Goal: Contribute content: Add original content to the website for others to see

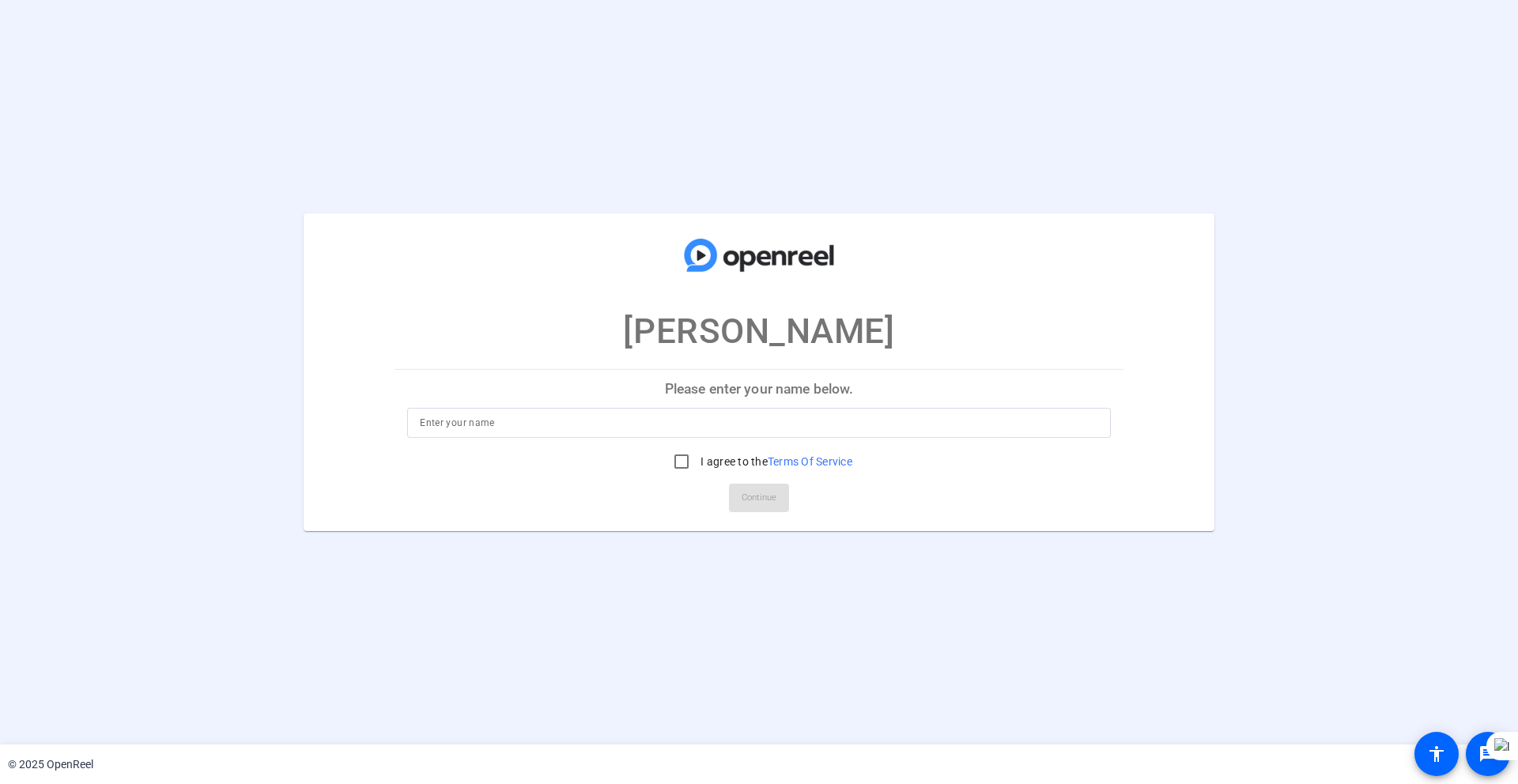
click at [636, 420] on input at bounding box center [759, 423] width 679 height 19
type input "[PERSON_NAME]"
click at [675, 452] on input "I agree to the Terms Of Service" at bounding box center [682, 462] width 32 height 32
checkbox input "true"
click at [758, 493] on span "Continue" at bounding box center [759, 497] width 34 height 23
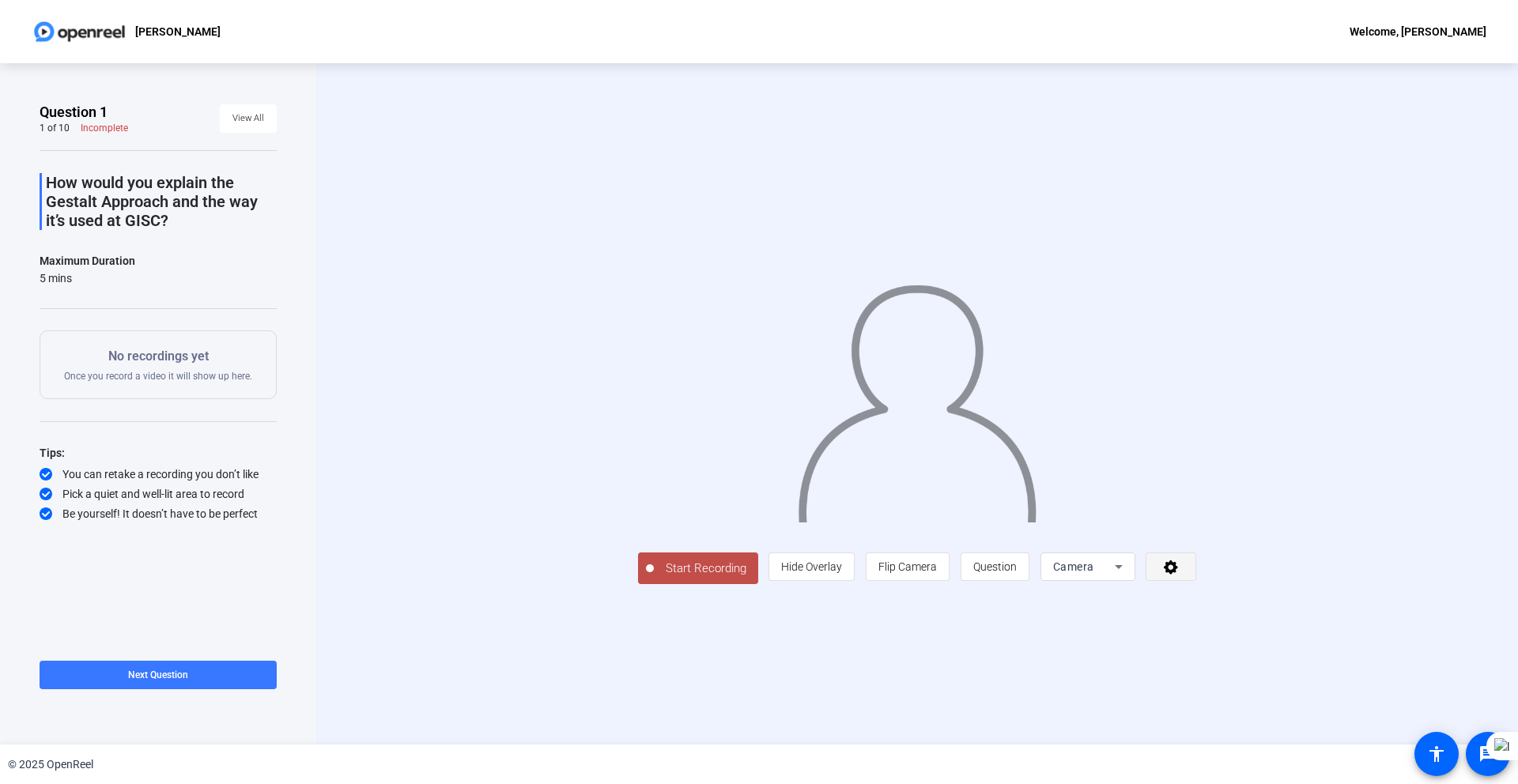
click at [1181, 574] on icon at bounding box center [1172, 566] width 19 height 16
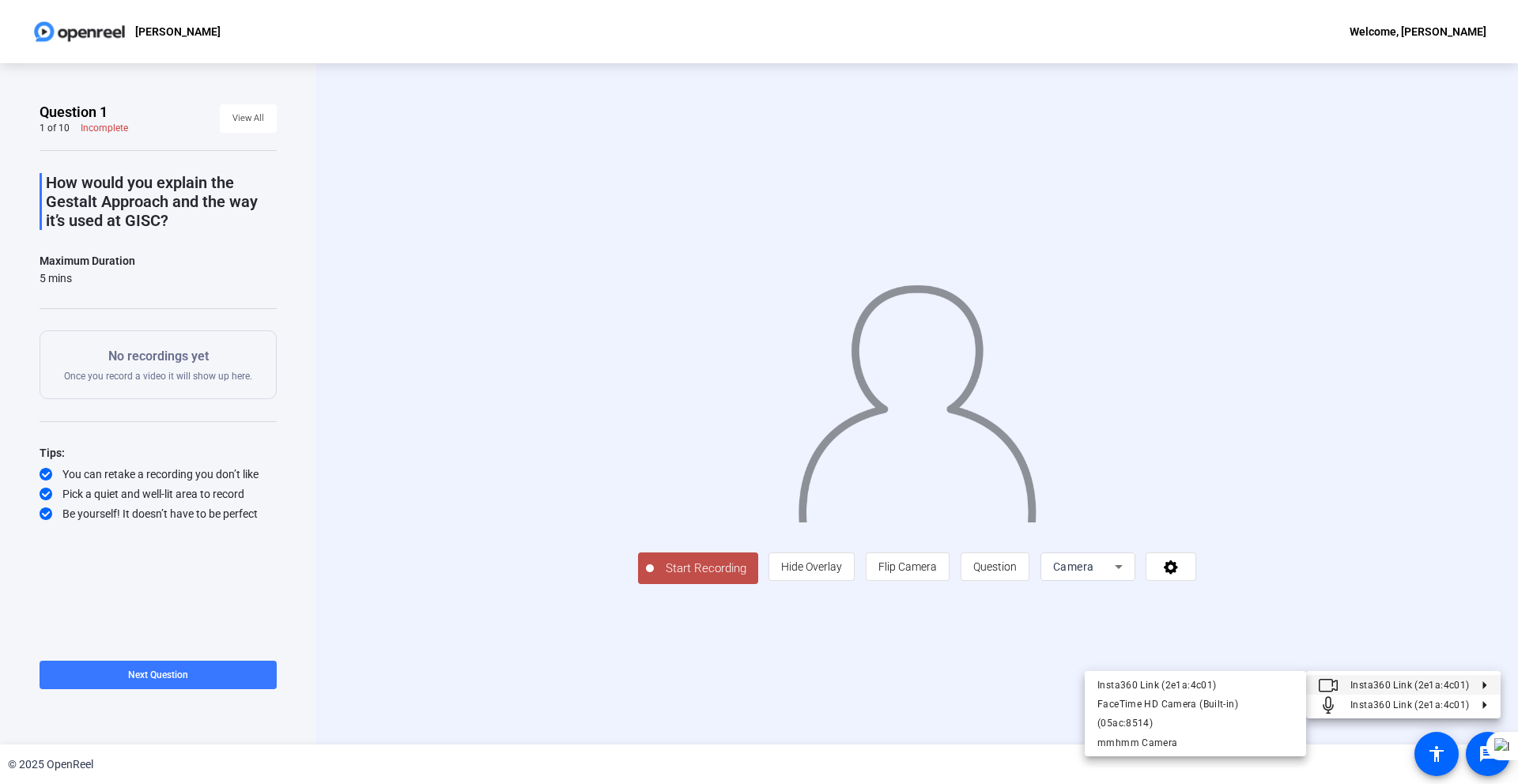
click at [957, 701] on div at bounding box center [759, 392] width 1518 height 784
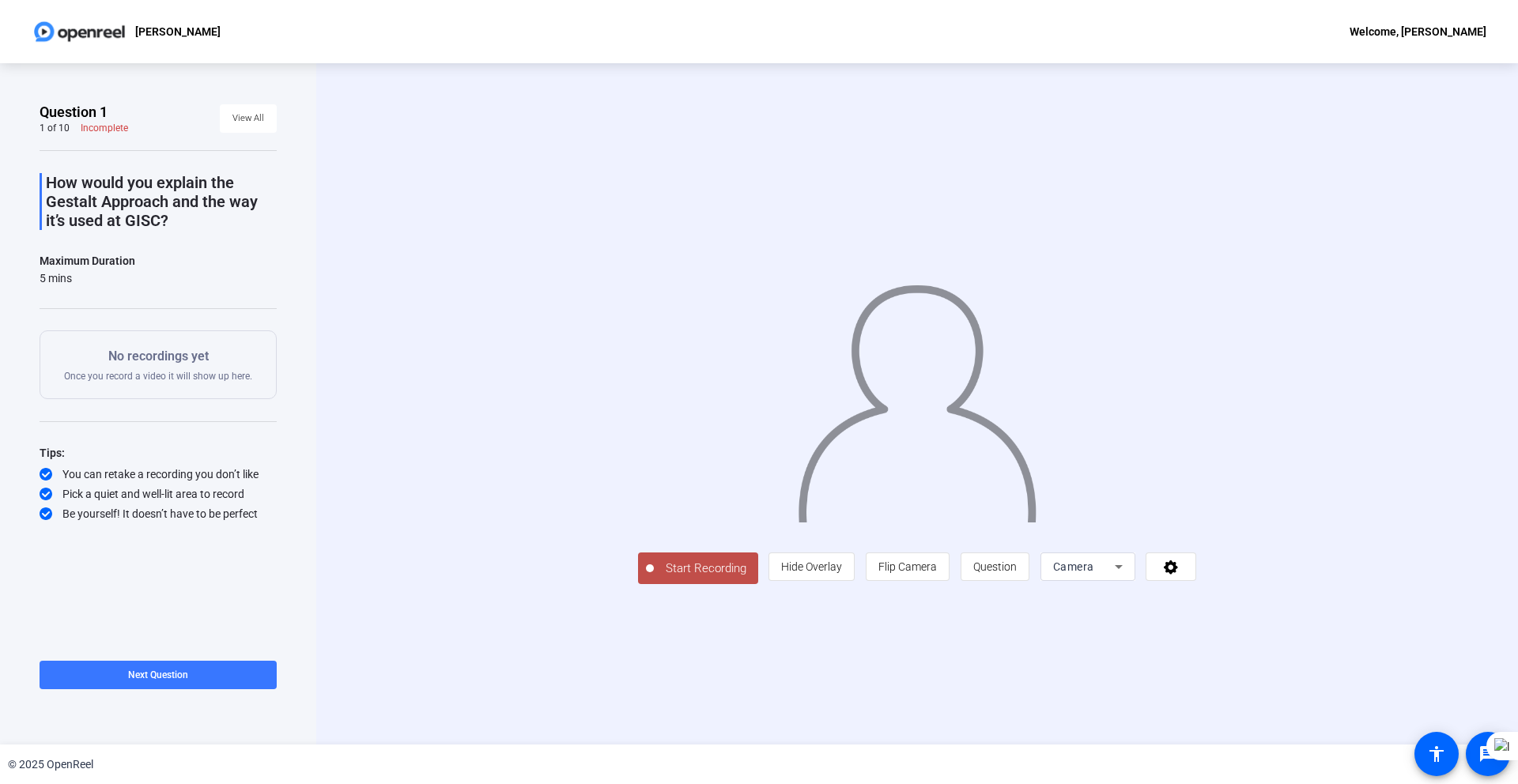
click at [464, 28] on div "[PERSON_NAME] Welcome, [PERSON_NAME]" at bounding box center [759, 32] width 1518 height 63
click at [1424, 35] on div "Welcome, [PERSON_NAME]" at bounding box center [1418, 32] width 137 height 19
click at [1262, 652] on div at bounding box center [759, 392] width 1518 height 784
click at [1094, 574] on span "Camera" at bounding box center [1074, 567] width 41 height 13
click at [1286, 682] on div at bounding box center [759, 392] width 1518 height 784
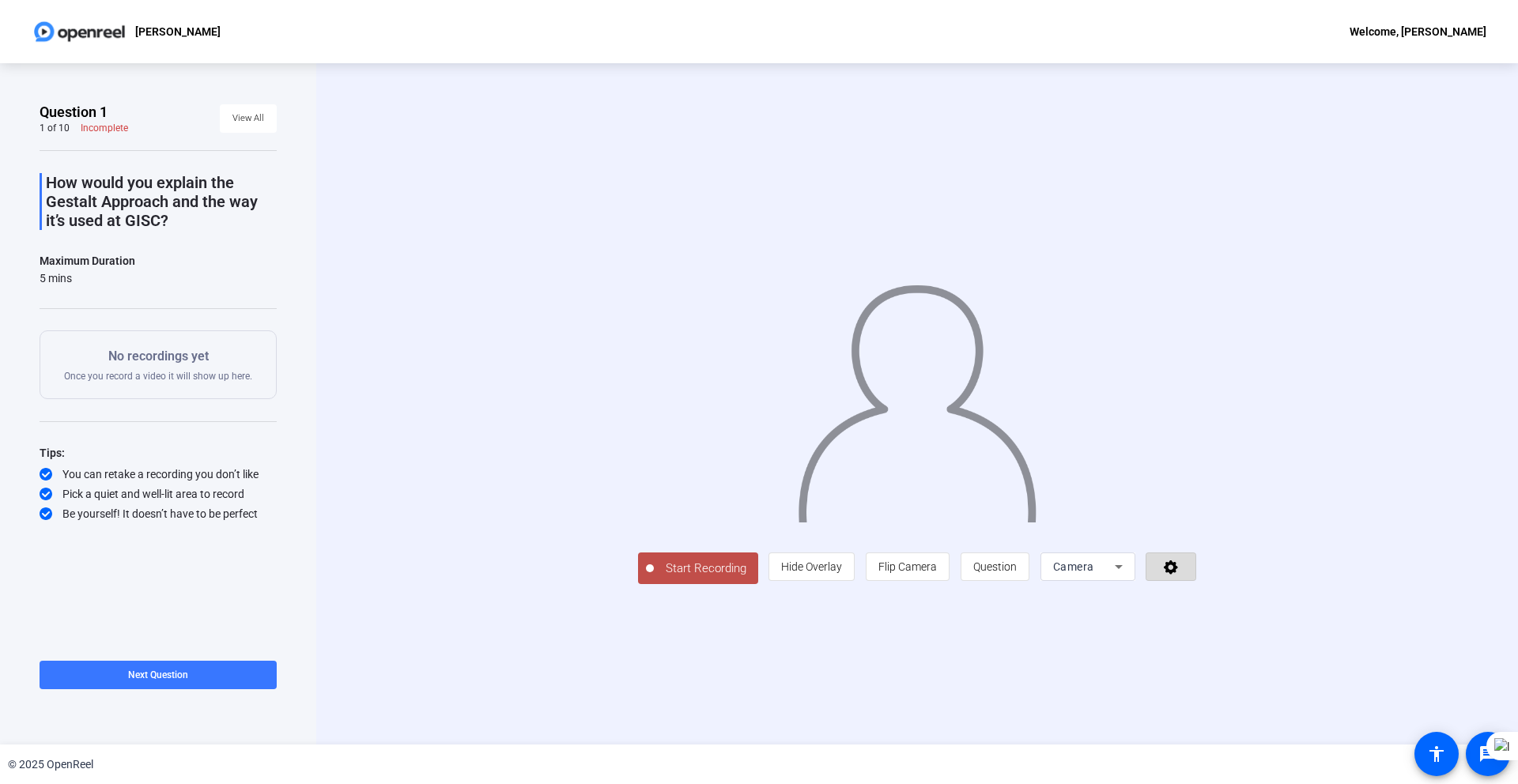
click at [1181, 574] on icon at bounding box center [1172, 566] width 19 height 16
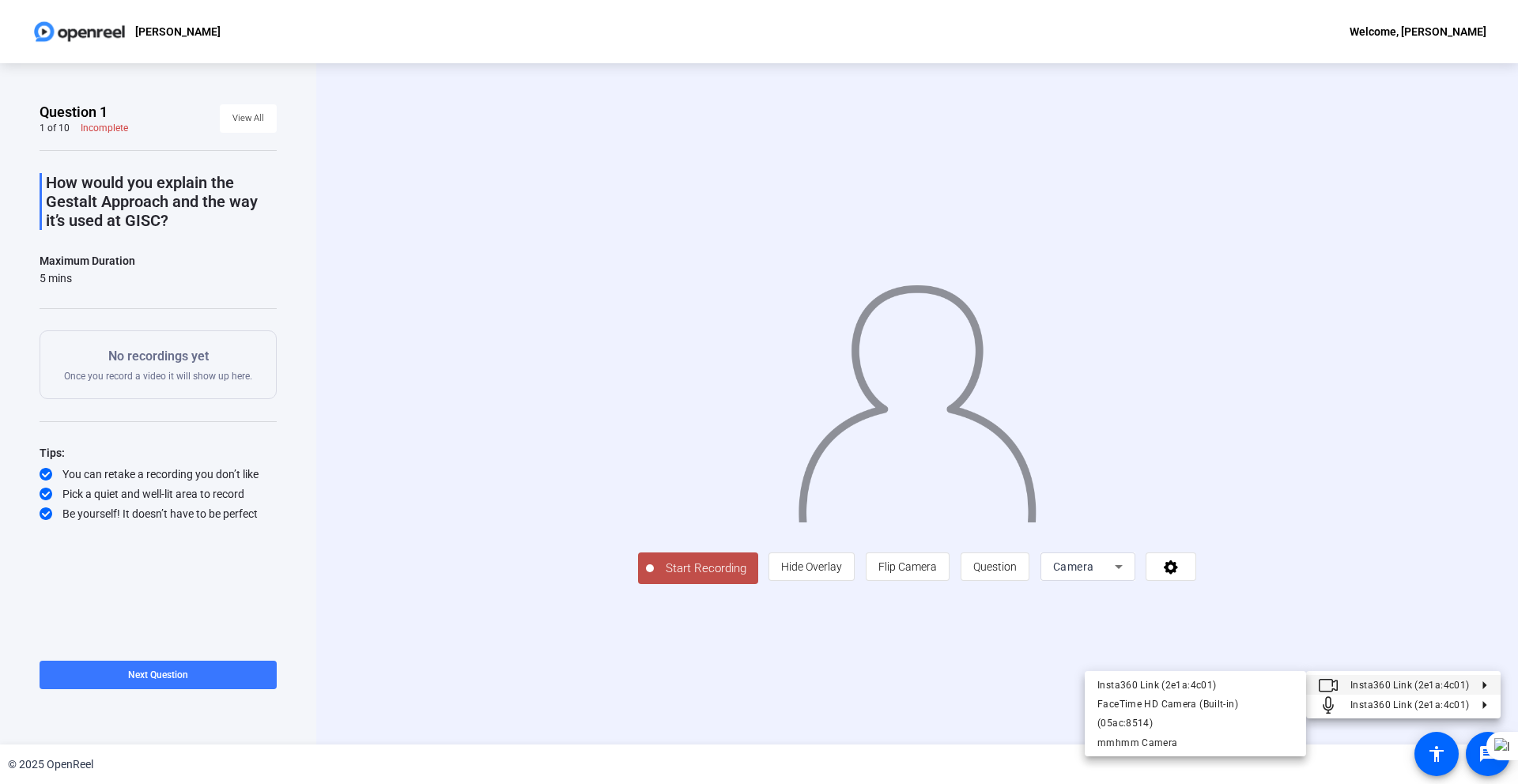
click at [1446, 518] on div at bounding box center [759, 392] width 1518 height 784
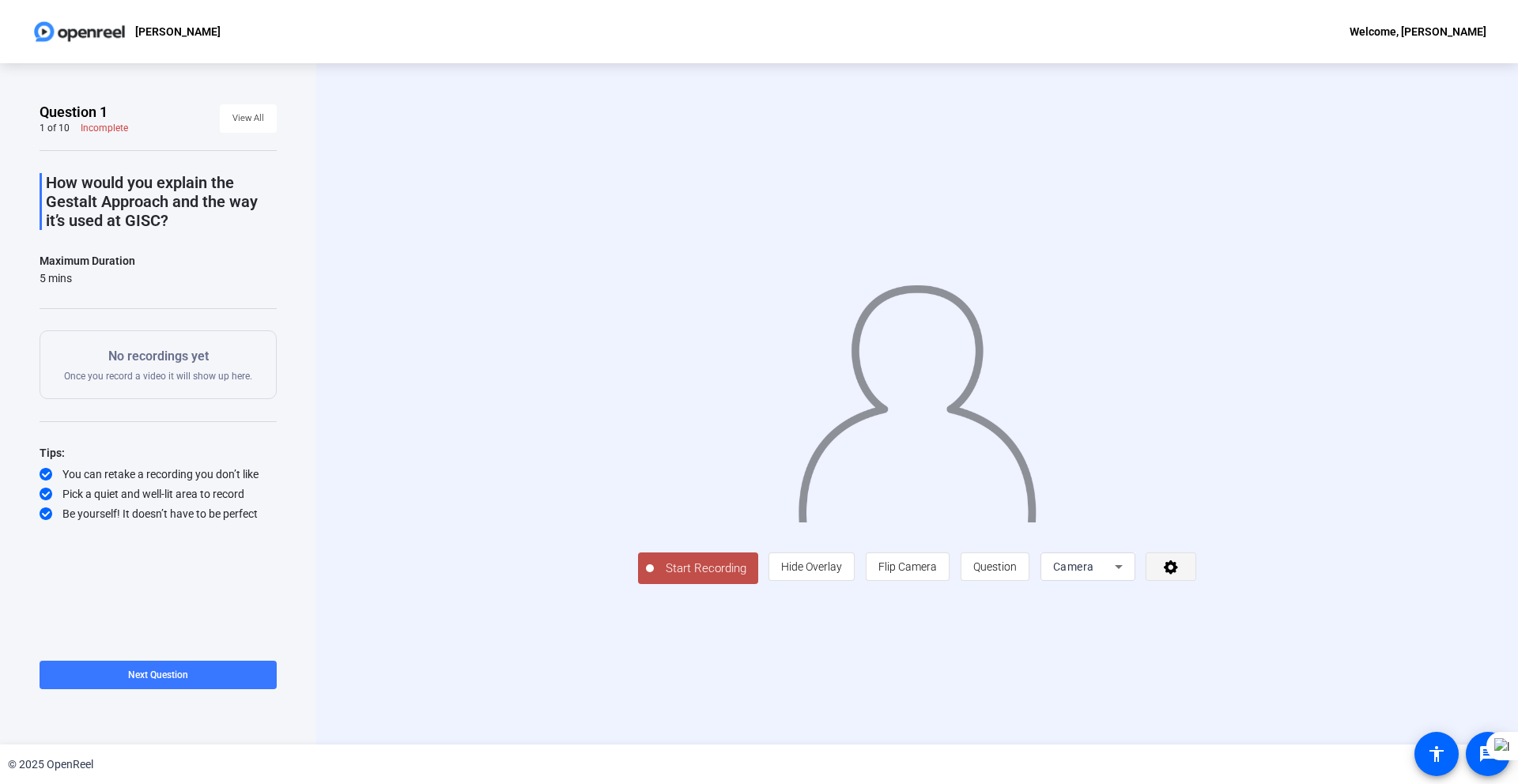
click at [1181, 574] on icon at bounding box center [1172, 566] width 19 height 16
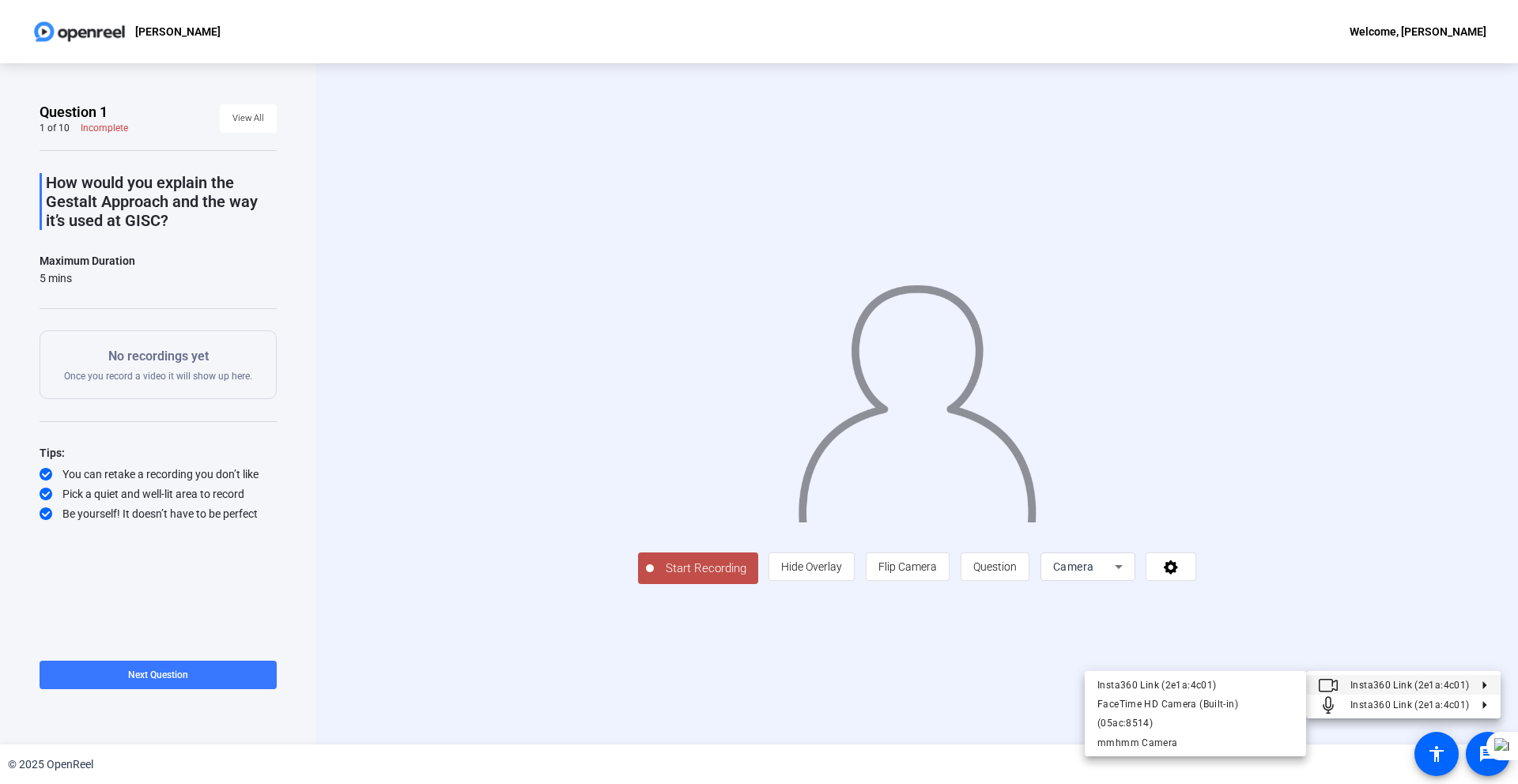
click at [1414, 621] on div at bounding box center [759, 392] width 1518 height 784
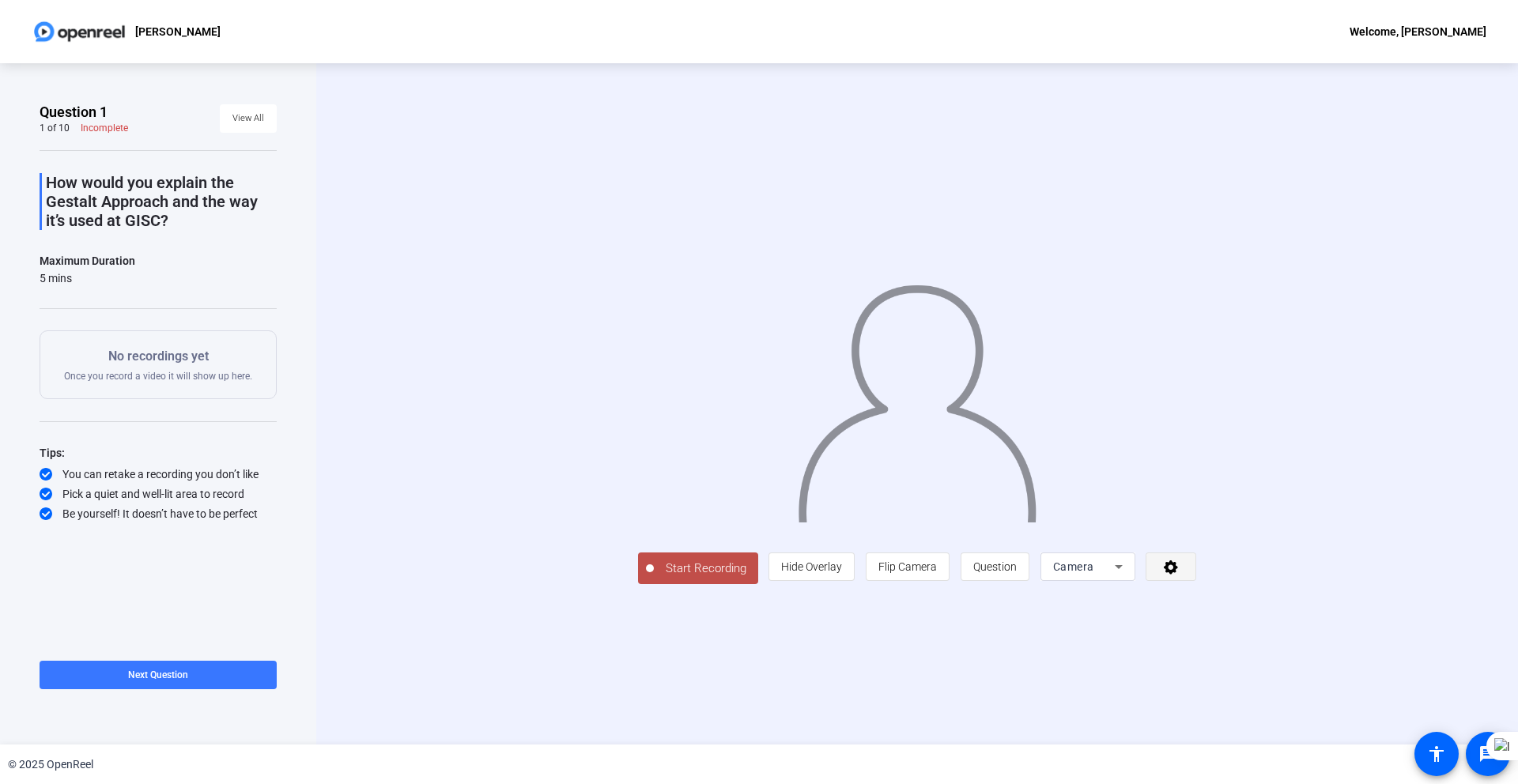
click at [1178, 574] on icon at bounding box center [1171, 567] width 14 height 14
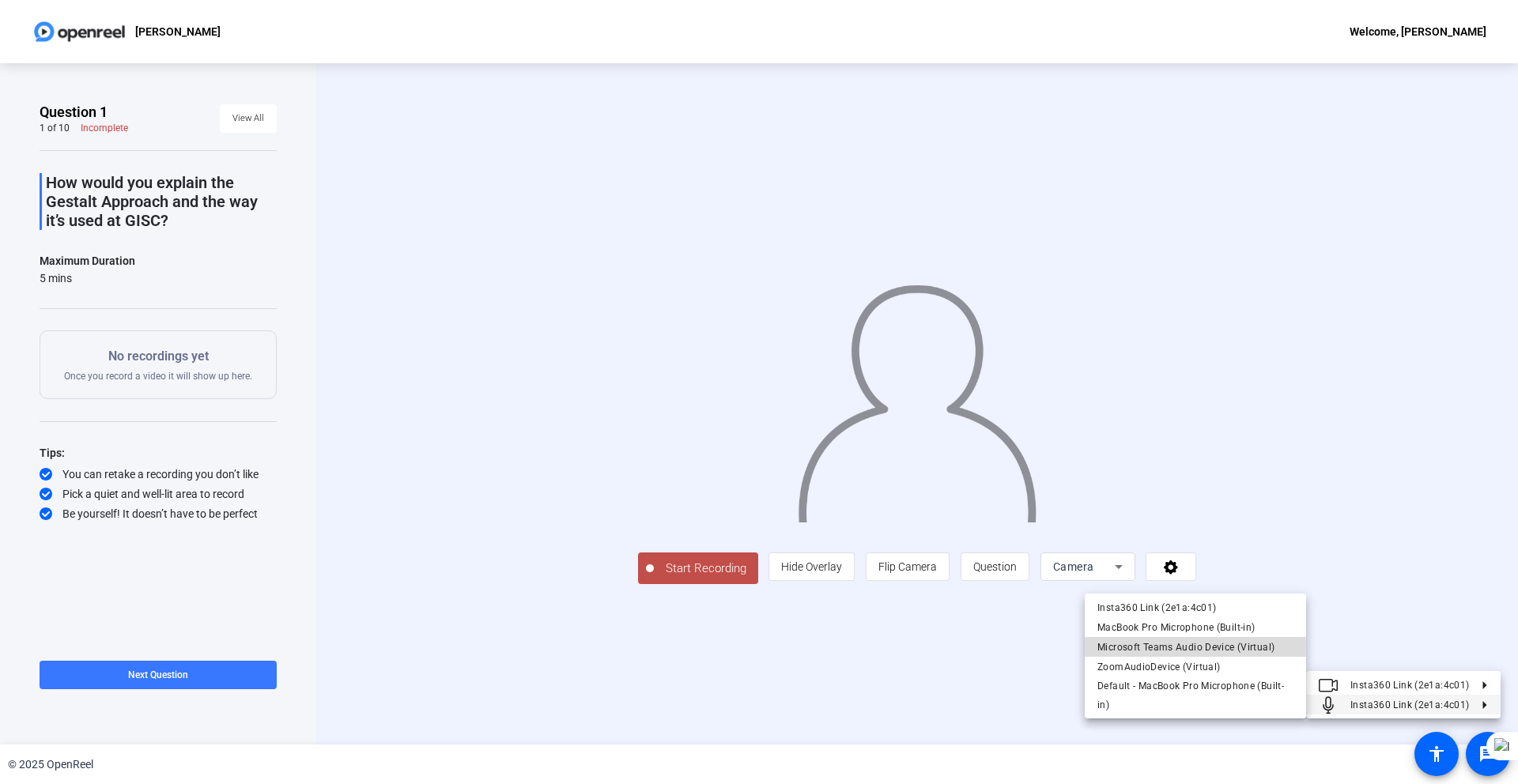
click at [1148, 646] on span "Microsoft Teams Audio Device (Virtual)" at bounding box center [1186, 648] width 177 height 11
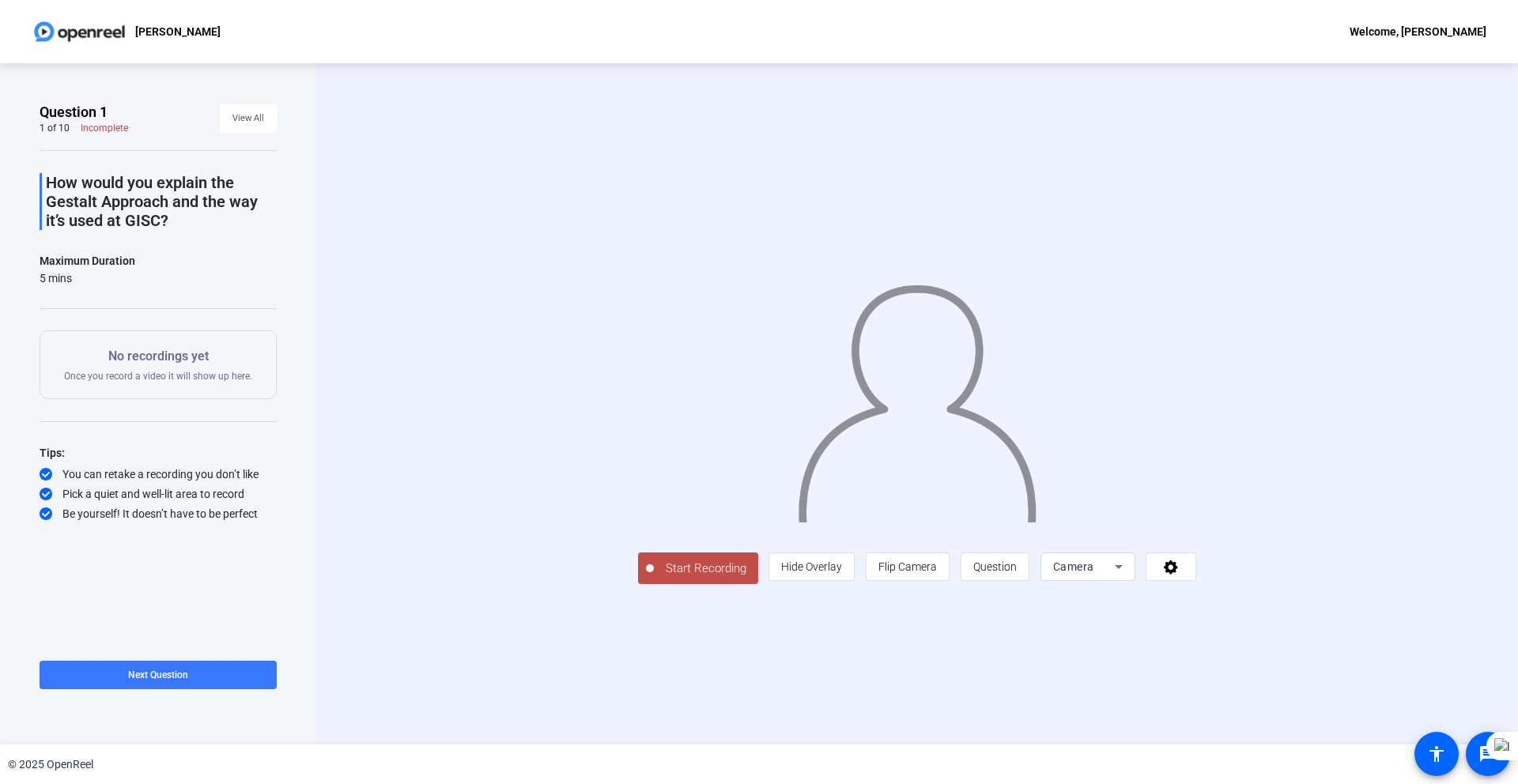
click at [625, 37] on div "[PERSON_NAME] Welcome, [PERSON_NAME]" at bounding box center [759, 32] width 1518 height 63
click at [1181, 574] on icon at bounding box center [1172, 566] width 19 height 16
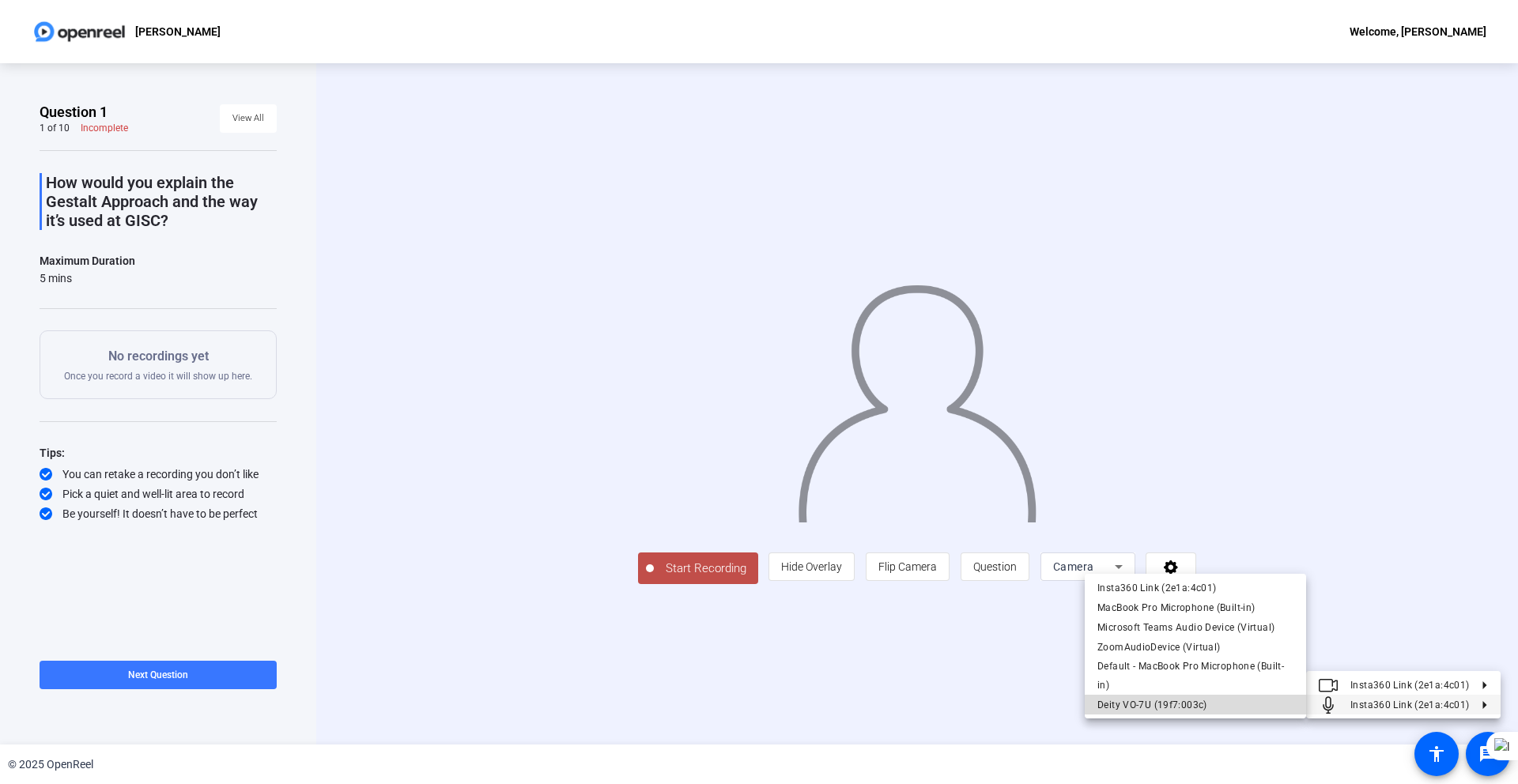
click at [1145, 701] on span "Deity VO-7U (19f7:003c)" at bounding box center [1153, 706] width 110 height 11
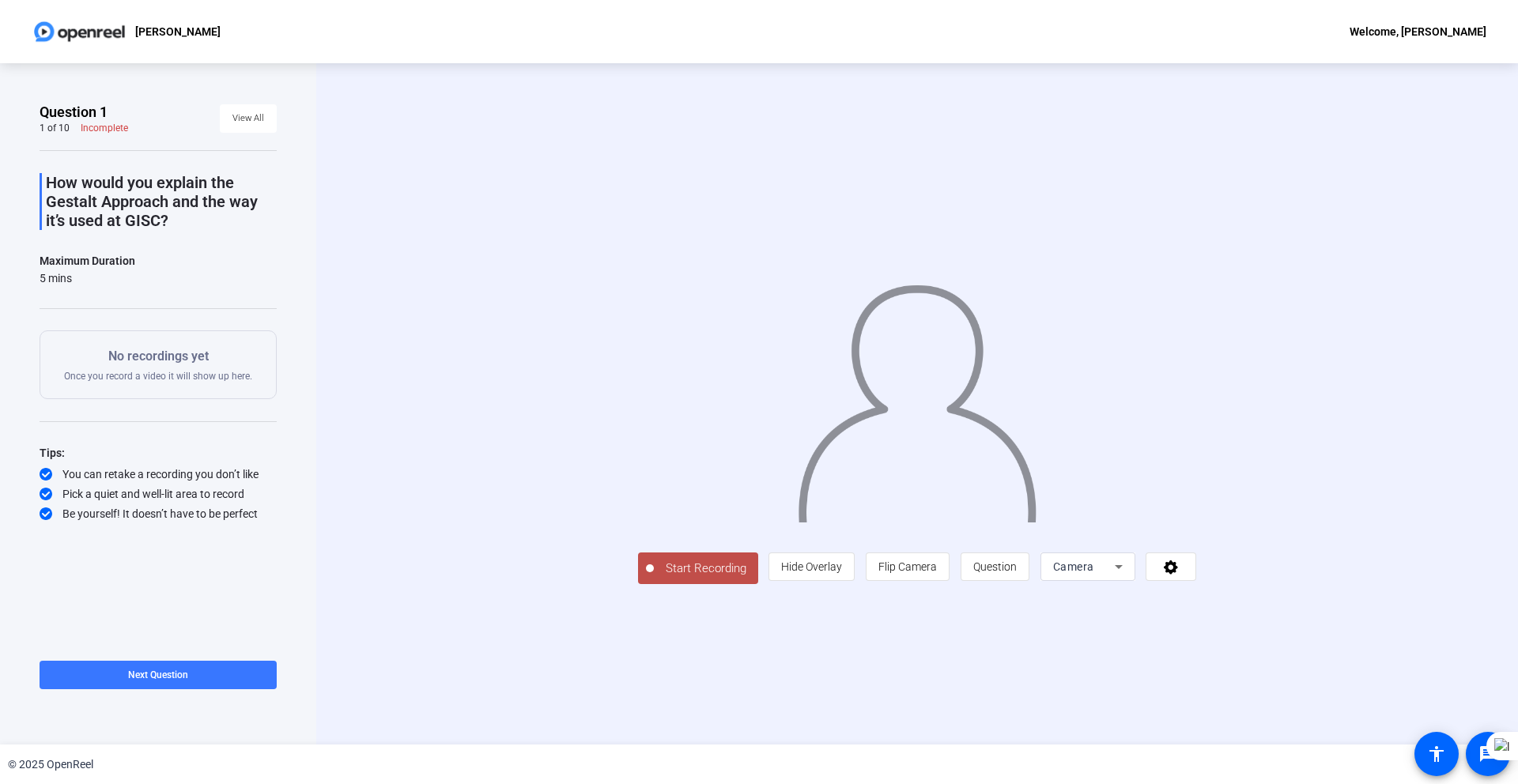
click at [164, 238] on div "How would you explain the Gestalt Approach and the way it’s used at GISC? Maxim…" at bounding box center [157, 335] width 237 height 372
click at [259, 114] on span "View All" at bounding box center [249, 118] width 32 height 23
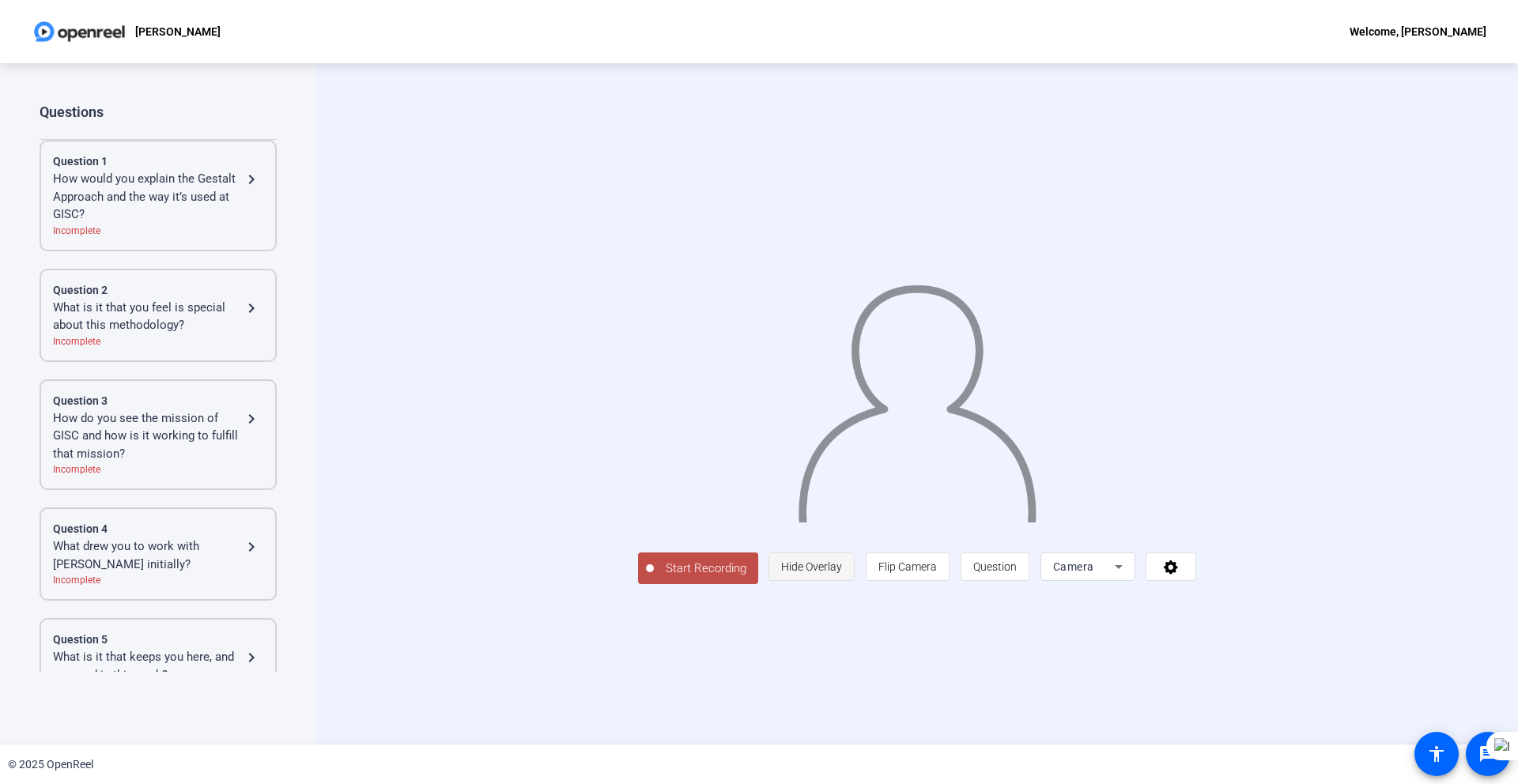
click at [842, 574] on span "Hide Overlay" at bounding box center [811, 567] width 61 height 13
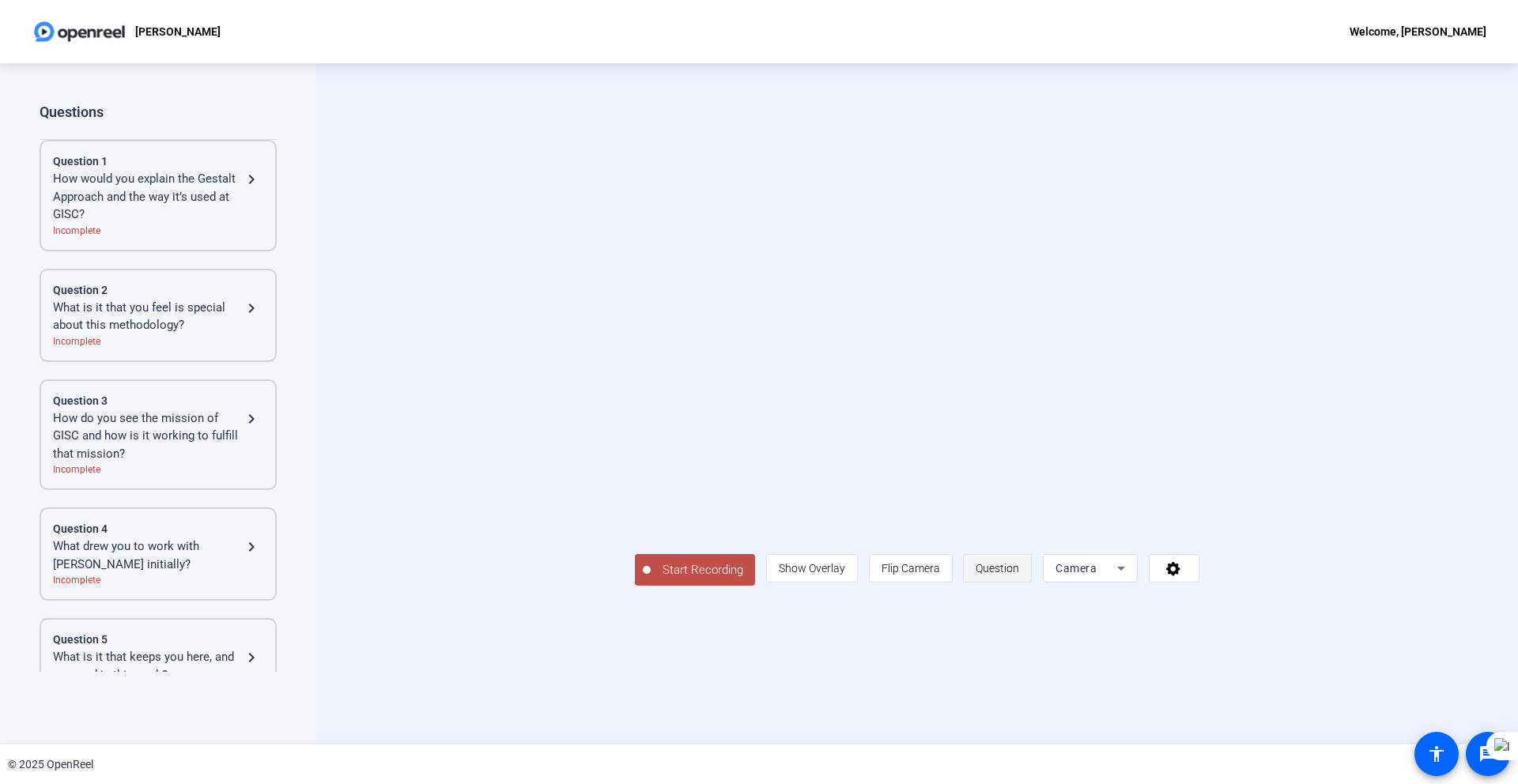
click at [1020, 574] on span "Question" at bounding box center [997, 569] width 44 height 13
click at [955, 50] on div "close Question:" at bounding box center [917, 34] width 546 height 68
click at [927, 34] on p "Question:" at bounding box center [917, 33] width 50 height 19
click at [958, 29] on div "close Question:" at bounding box center [917, 34] width 546 height 68
click at [1173, 11] on mat-icon "close" at bounding box center [1176, 13] width 19 height 19
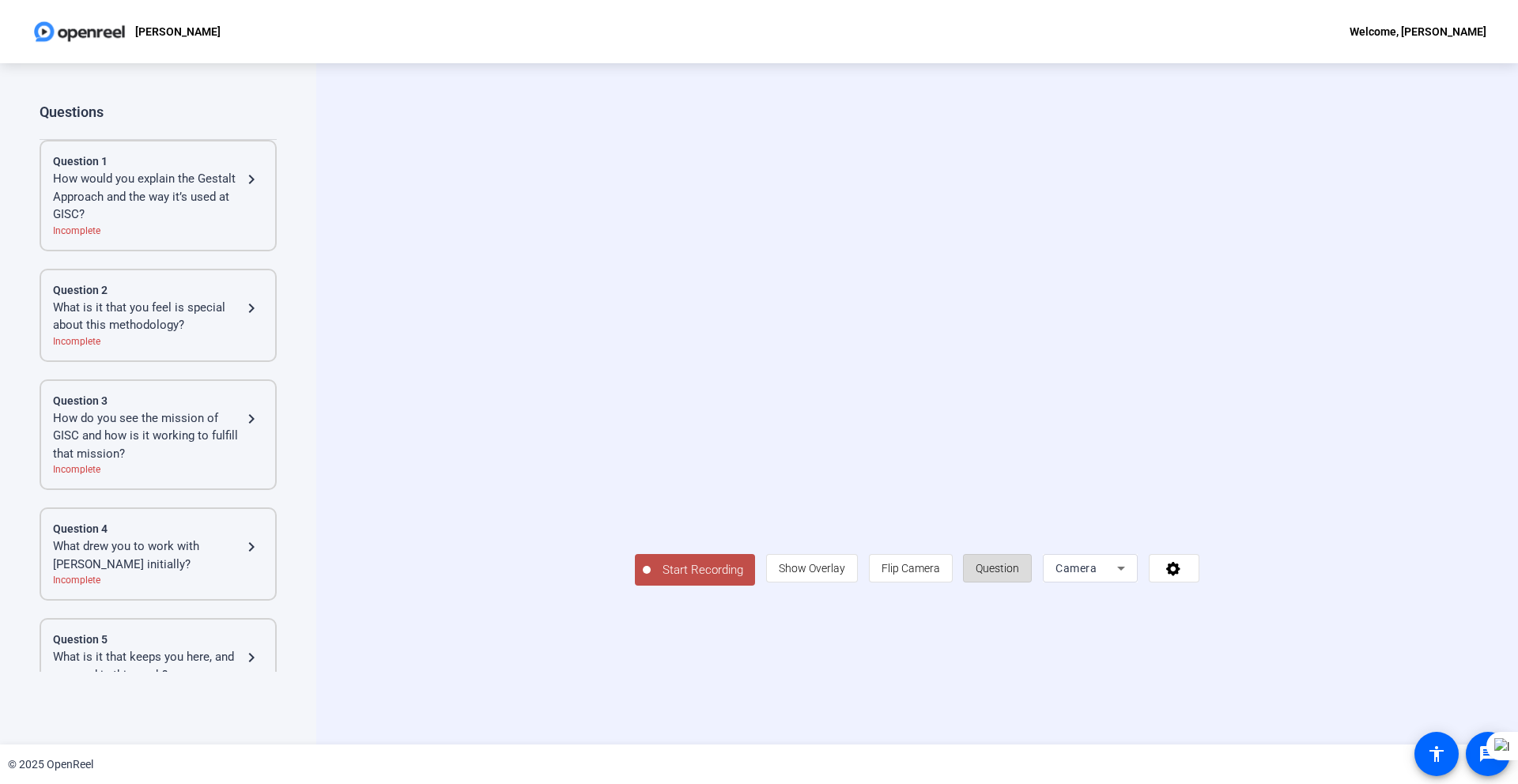
click at [1020, 574] on span "Question" at bounding box center [997, 569] width 44 height 13
click at [846, 574] on span "Show Overlay" at bounding box center [811, 569] width 66 height 13
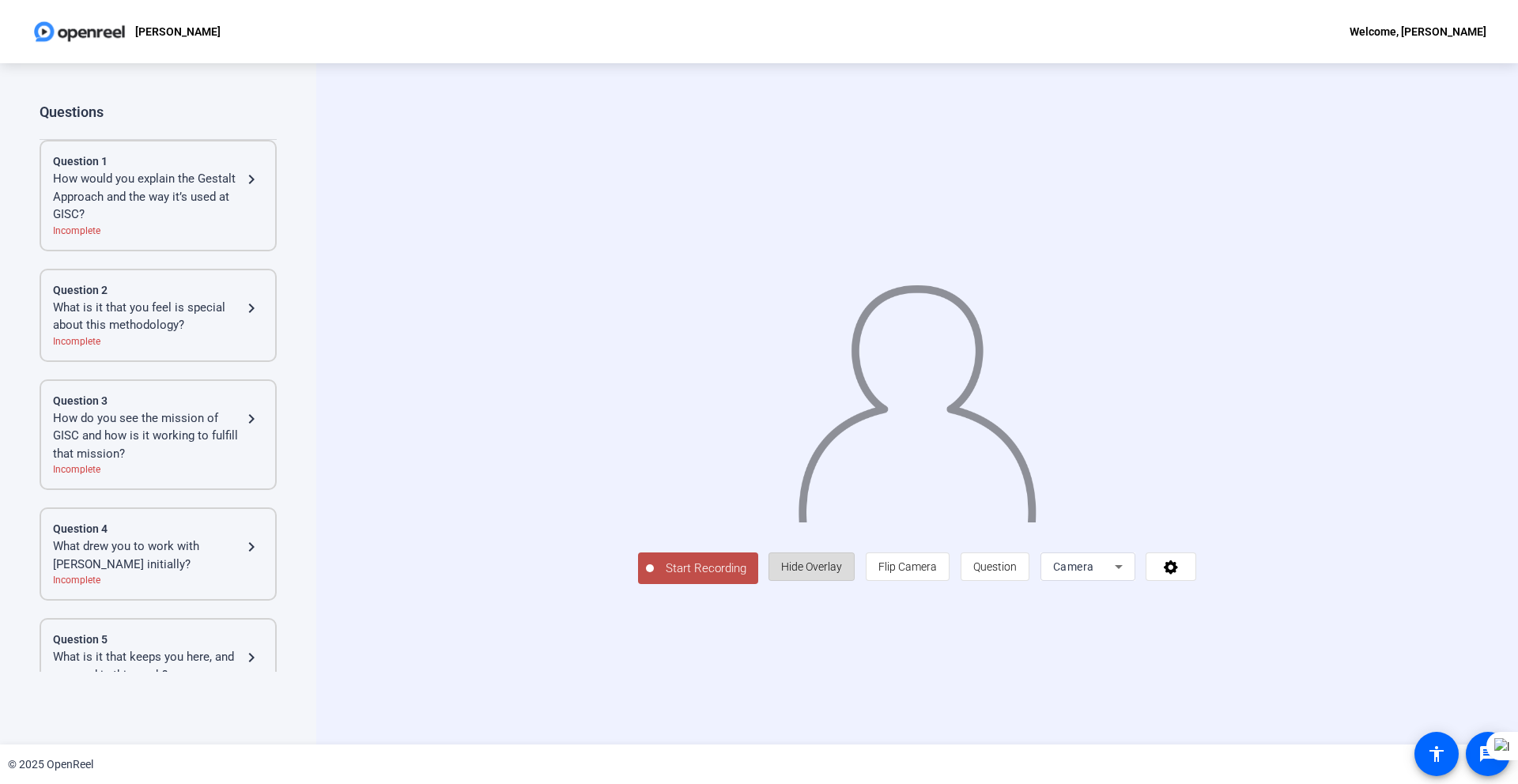
click at [842, 574] on span "Hide Overlay" at bounding box center [811, 567] width 61 height 13
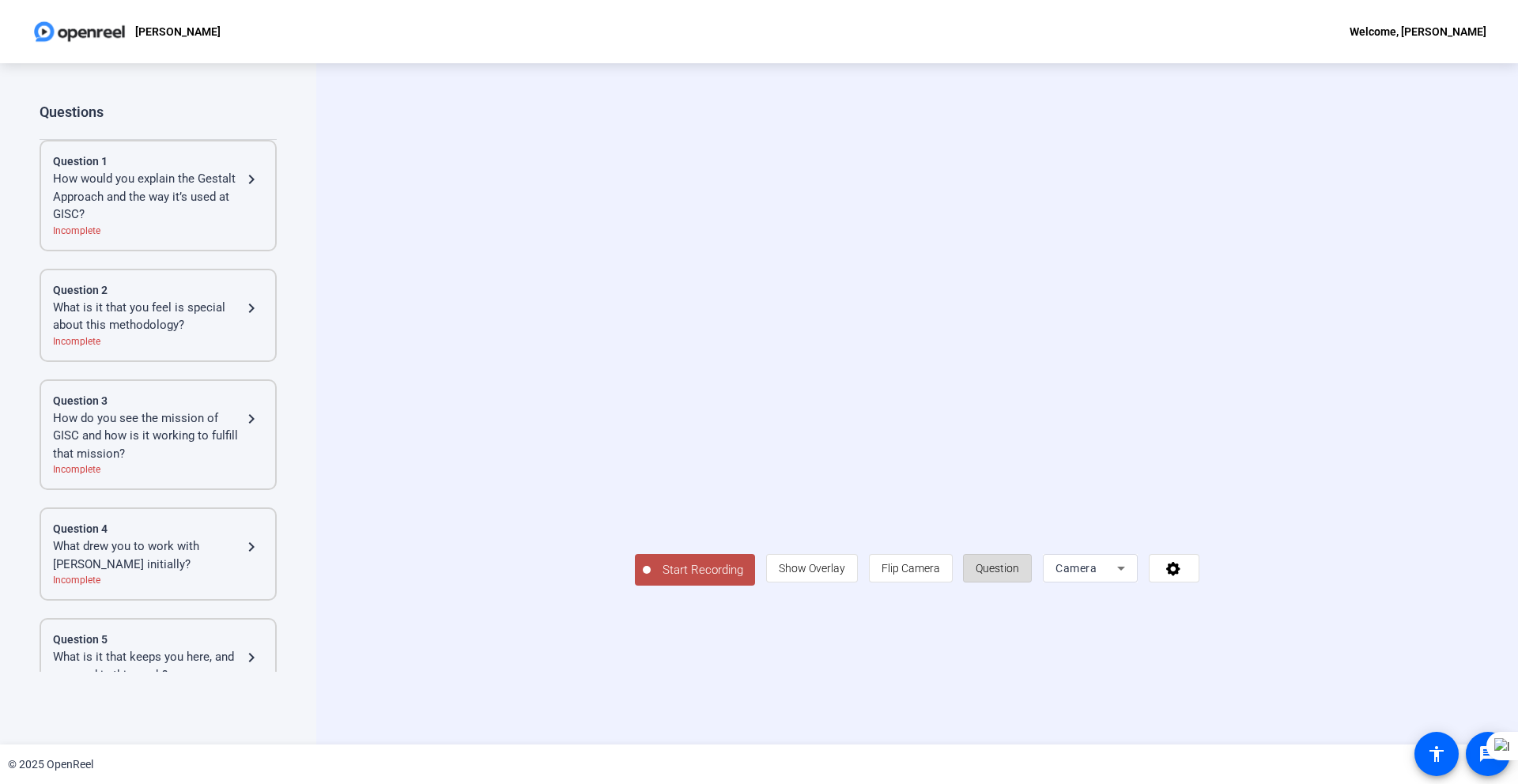
click at [1020, 584] on span "Question" at bounding box center [997, 568] width 44 height 30
click at [1118, 578] on div "Camera" at bounding box center [1087, 568] width 61 height 19
click at [791, 656] on div at bounding box center [759, 392] width 1518 height 784
click at [846, 574] on span "Show Overlay" at bounding box center [811, 569] width 66 height 13
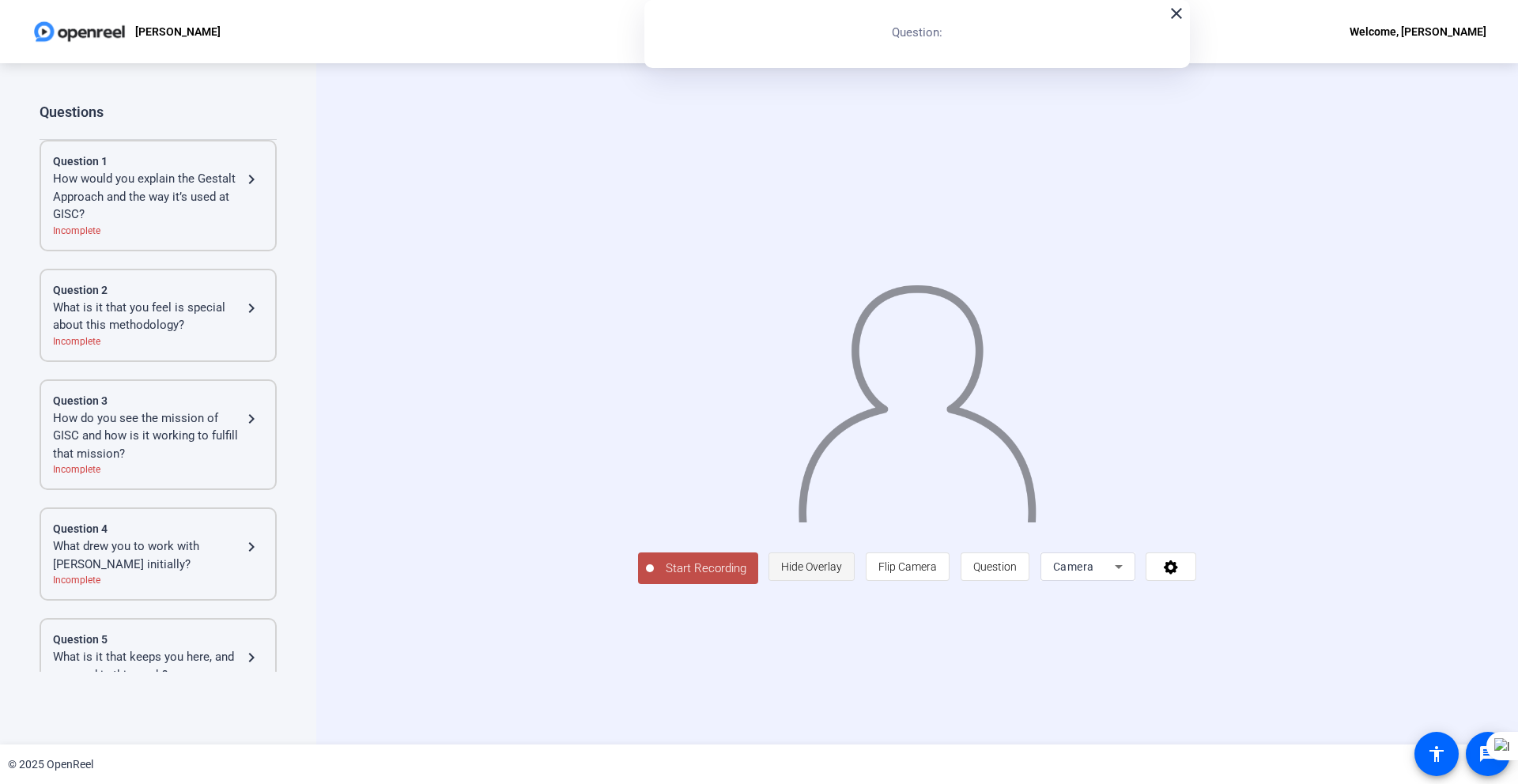
click at [842, 574] on span "Hide Overlay" at bounding box center [811, 567] width 61 height 13
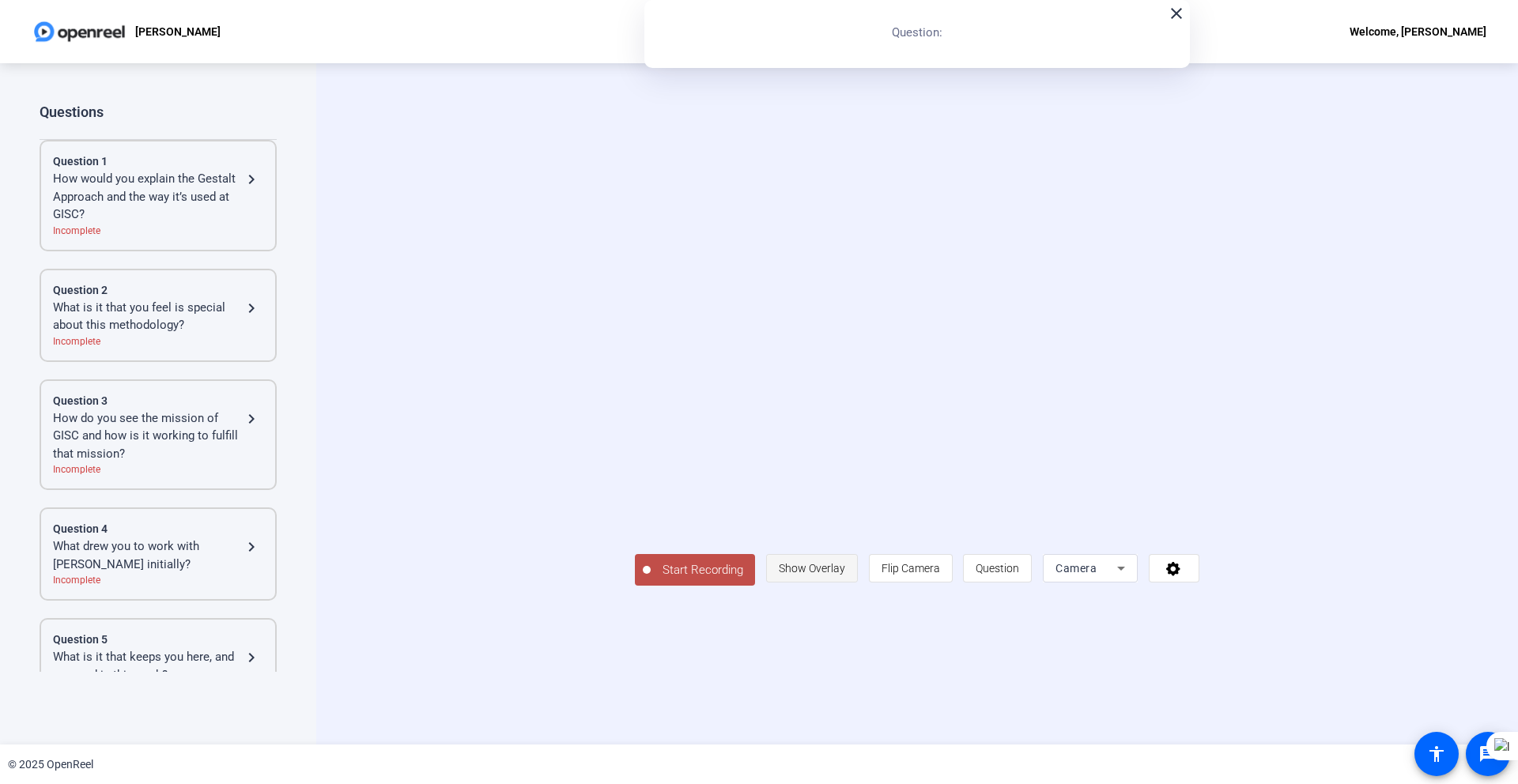
click at [846, 574] on span "Show Overlay" at bounding box center [811, 569] width 66 height 13
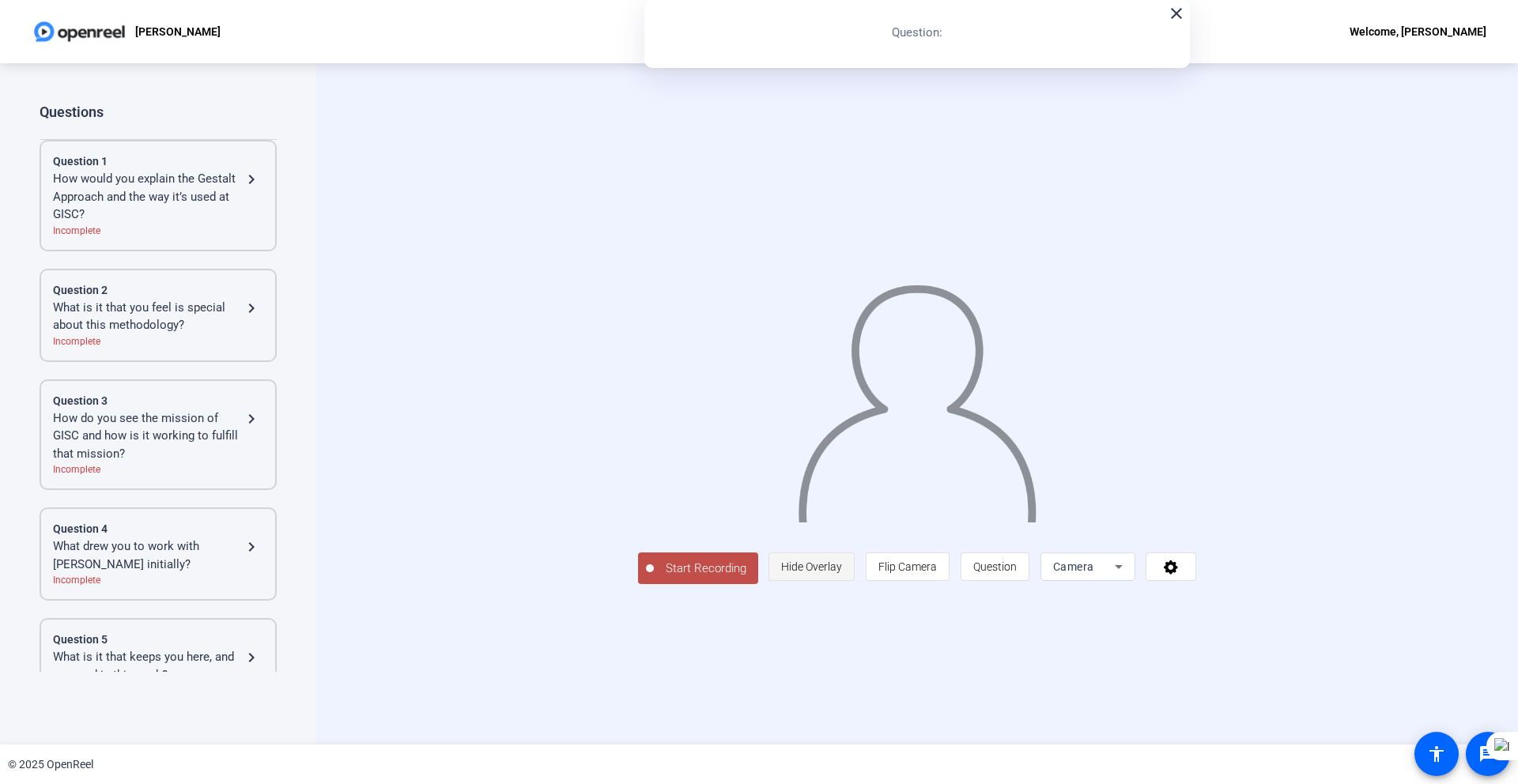
click at [842, 574] on span "Hide Overlay" at bounding box center [811, 567] width 61 height 13
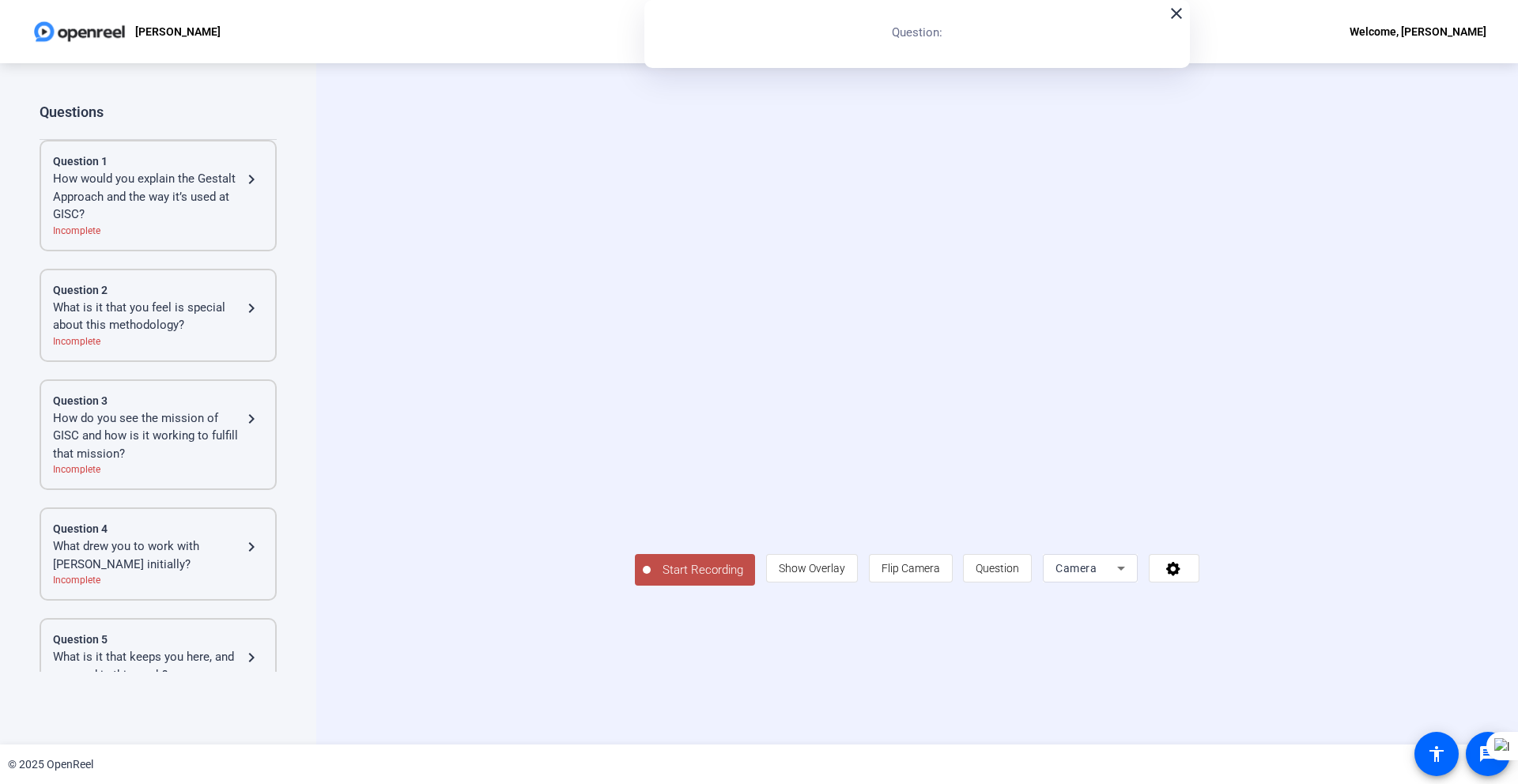
click at [972, 38] on div "close Question:" at bounding box center [917, 34] width 546 height 68
click at [946, 39] on div "close Question:" at bounding box center [917, 34] width 546 height 68
click at [947, 34] on div "close Question:" at bounding box center [917, 34] width 546 height 68
click at [128, 188] on div "How would you explain the Gestalt Approach and the way it’s used at GISC?" at bounding box center [147, 197] width 189 height 54
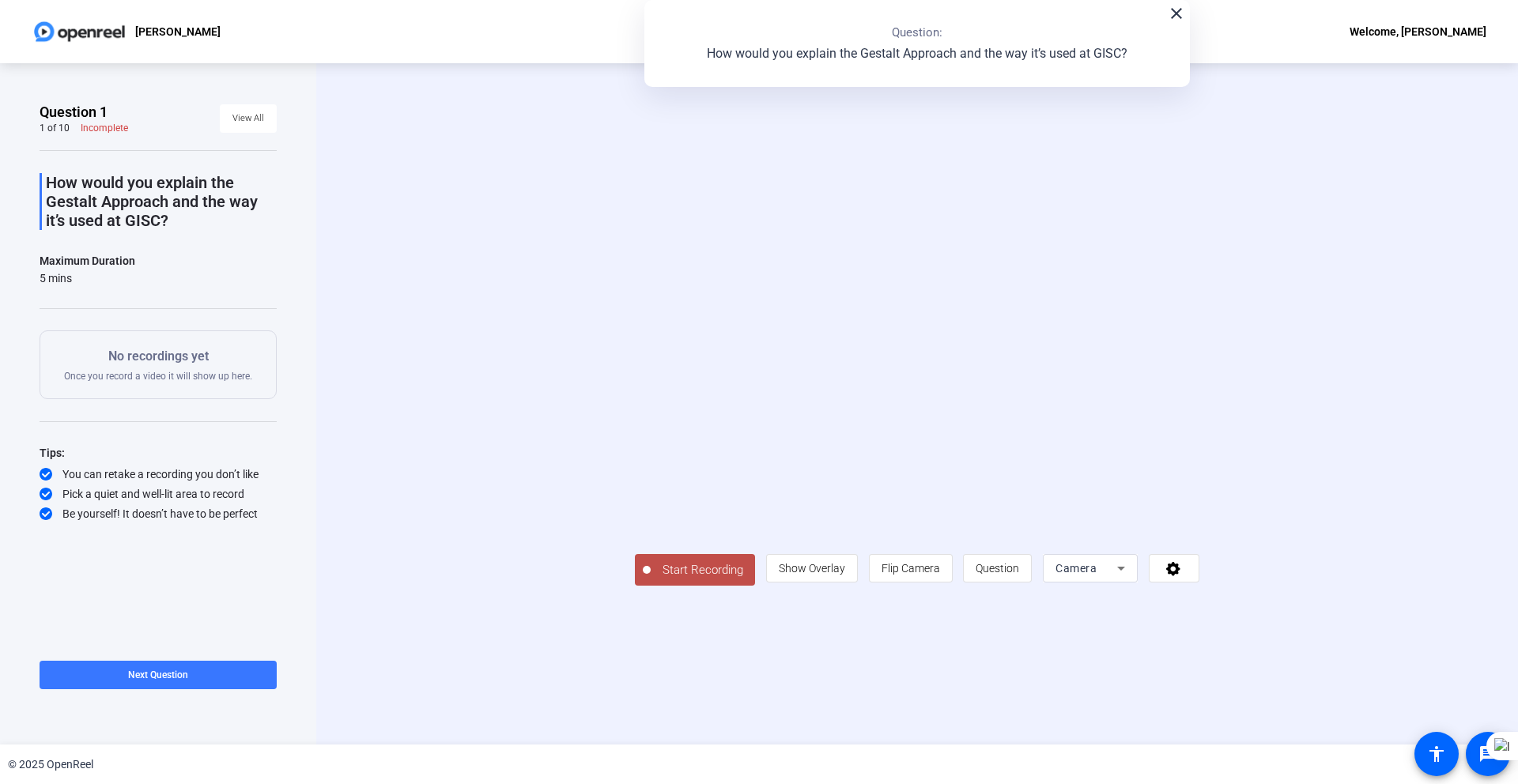
click at [651, 579] on span "Start Recording" at bounding box center [703, 571] width 104 height 19
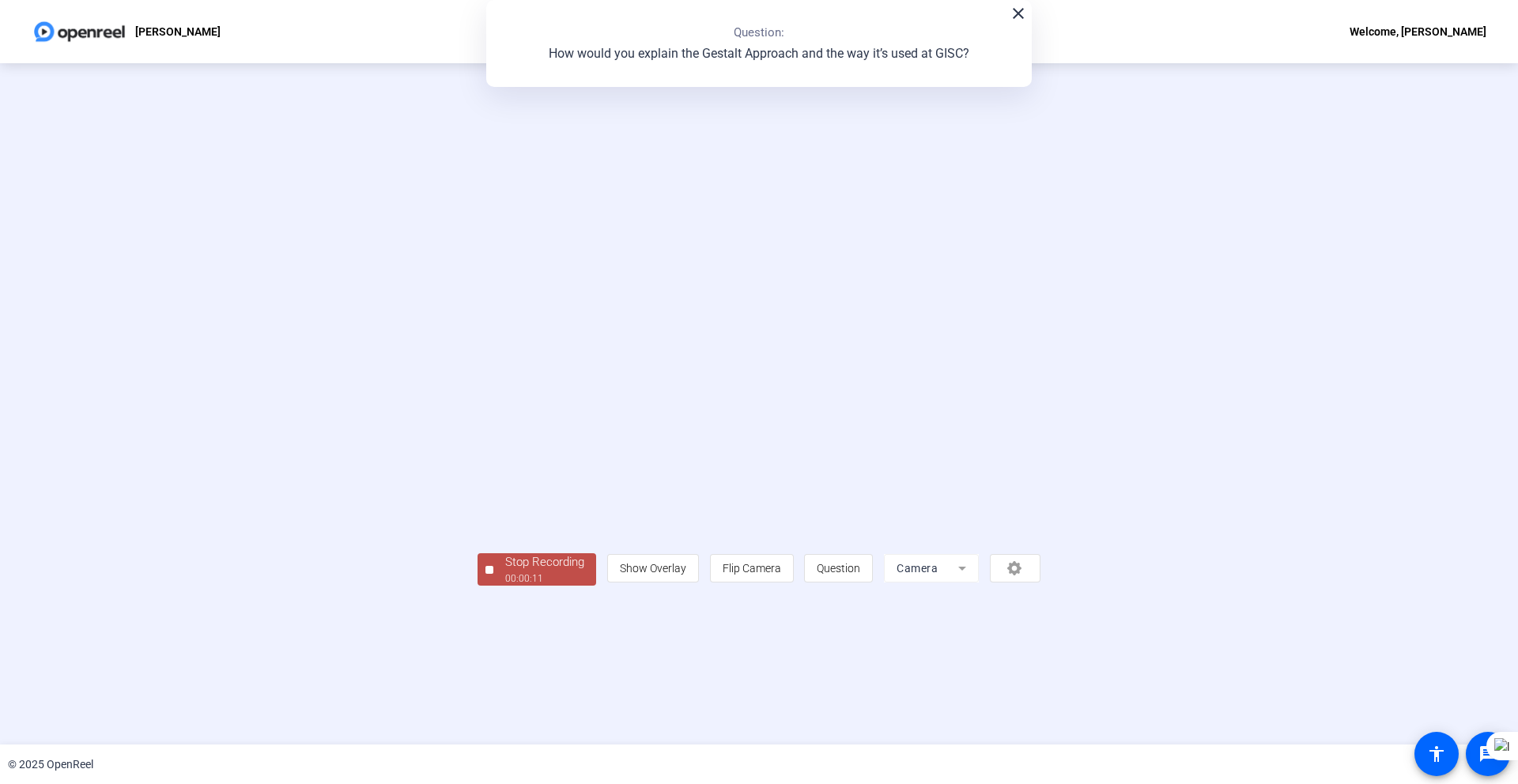
click at [506, 586] on div "00:00:11" at bounding box center [545, 578] width 79 height 14
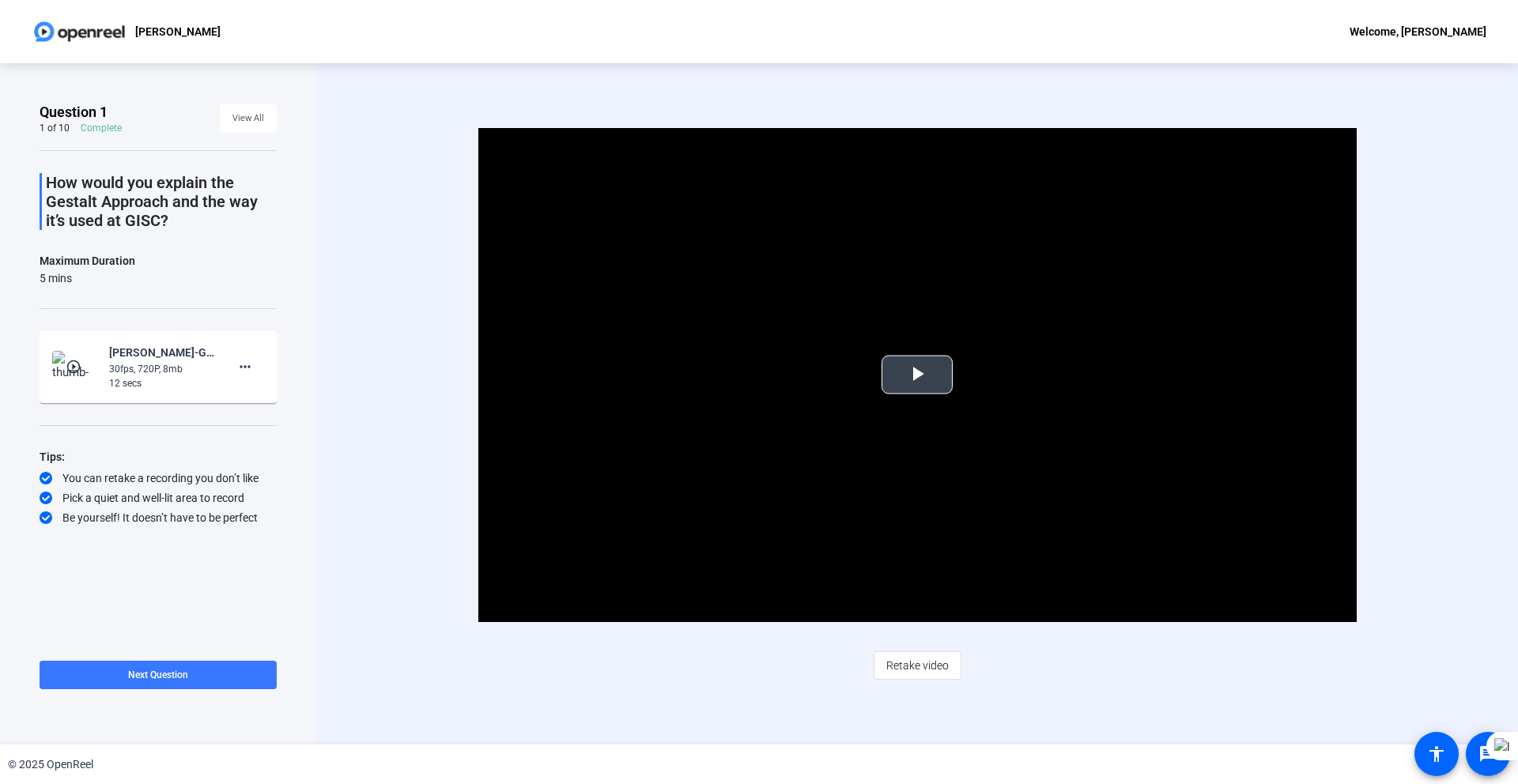
click at [917, 375] on span "Video Player" at bounding box center [917, 375] width 0 height 0
click at [917, 666] on span "Retake video" at bounding box center [917, 666] width 62 height 30
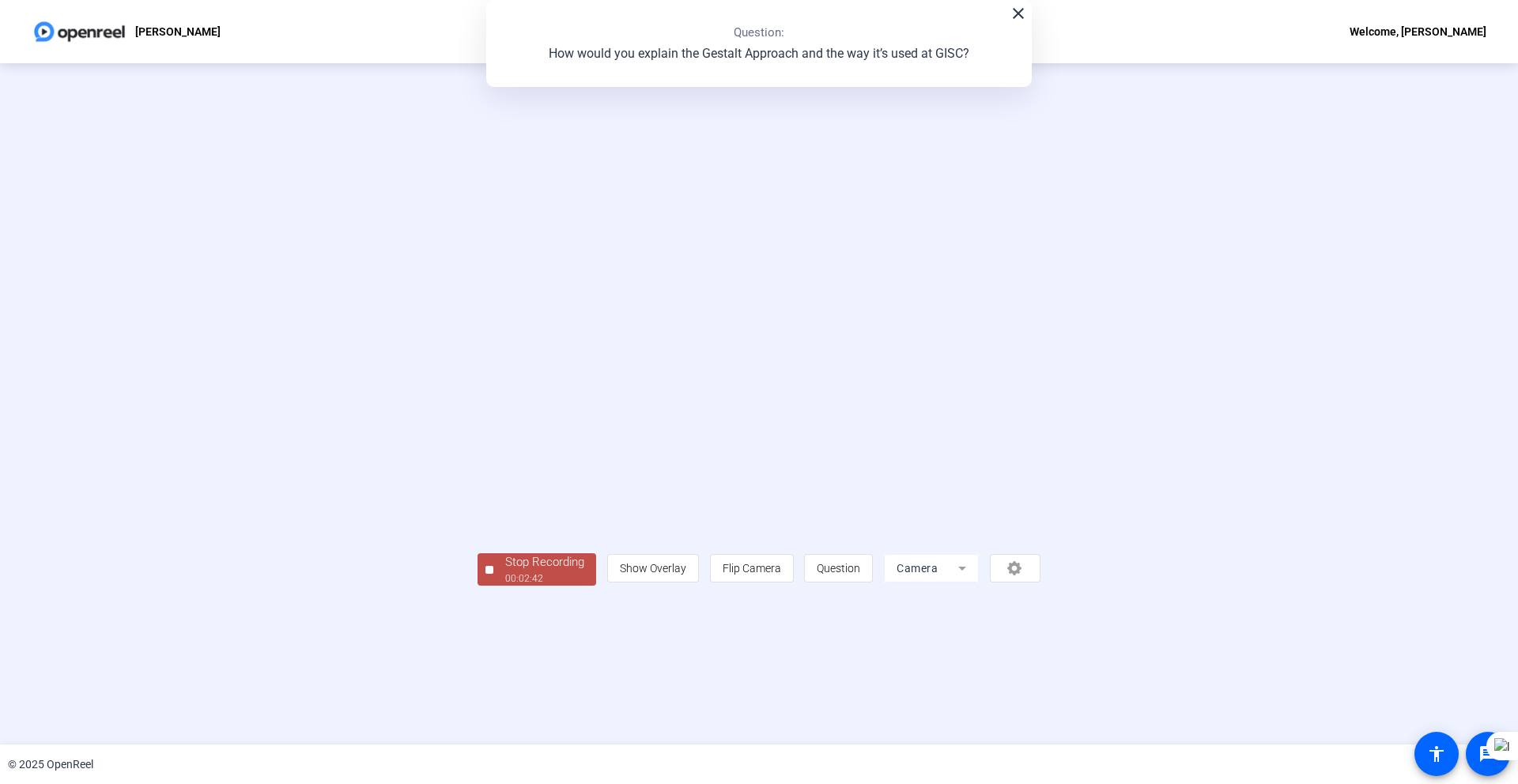
click at [506, 586] on div "00:02:42" at bounding box center [545, 578] width 79 height 14
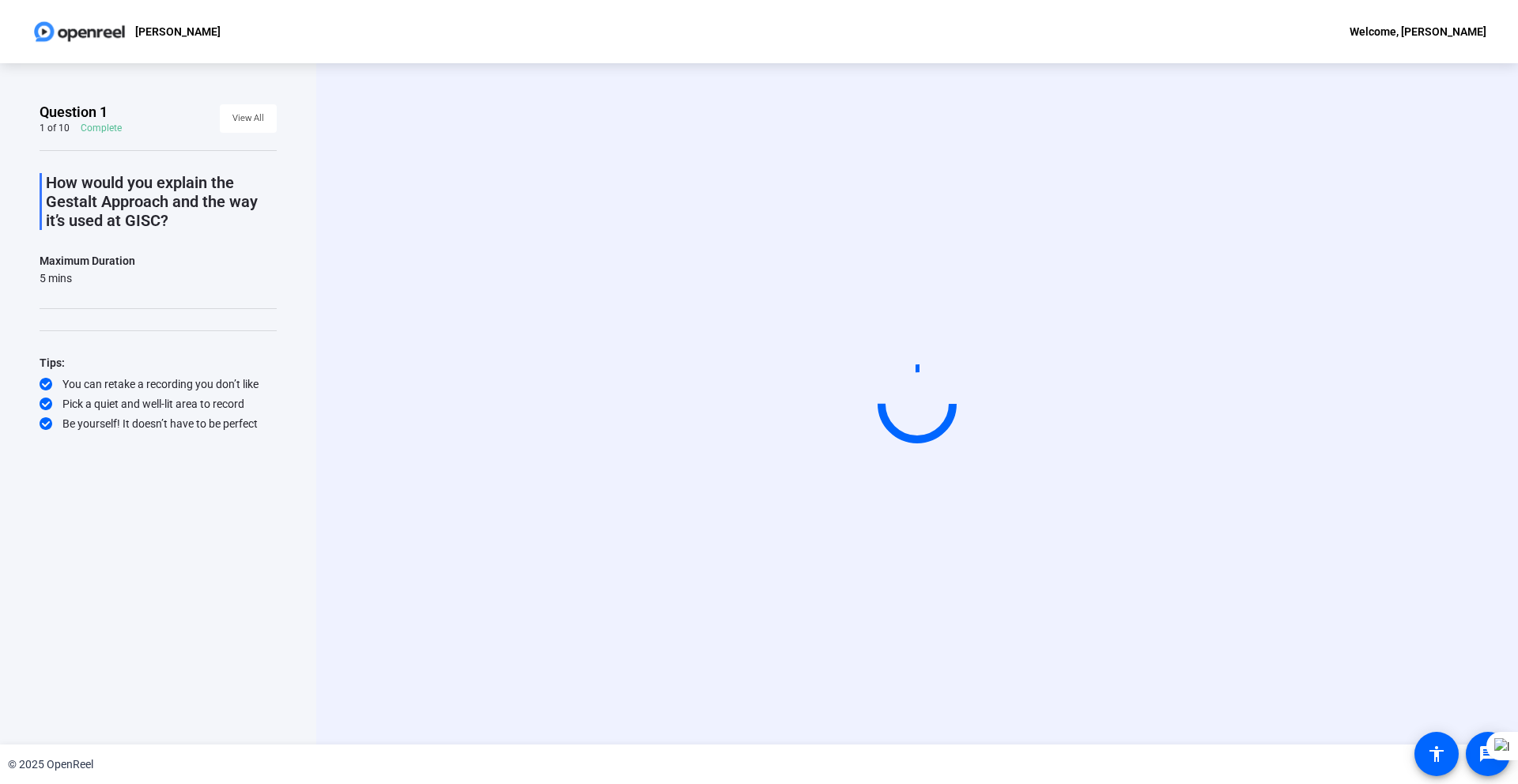
click at [397, 44] on div "[PERSON_NAME] Welcome, [PERSON_NAME]" at bounding box center [759, 32] width 1518 height 63
click at [1223, 39] on div "[PERSON_NAME] Welcome, [PERSON_NAME]" at bounding box center [759, 32] width 1518 height 63
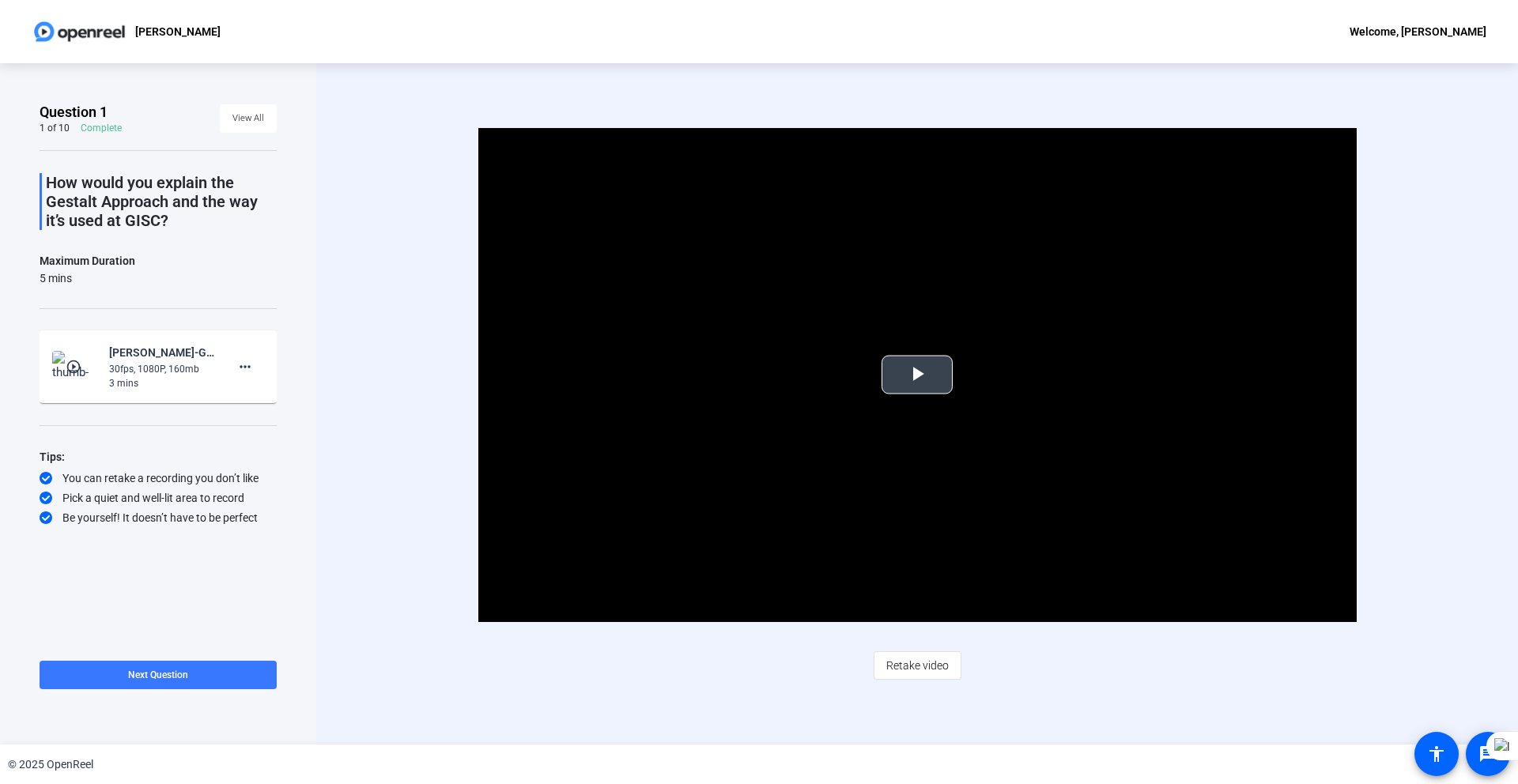
click at [917, 375] on span "Video Player" at bounding box center [917, 375] width 0 height 0
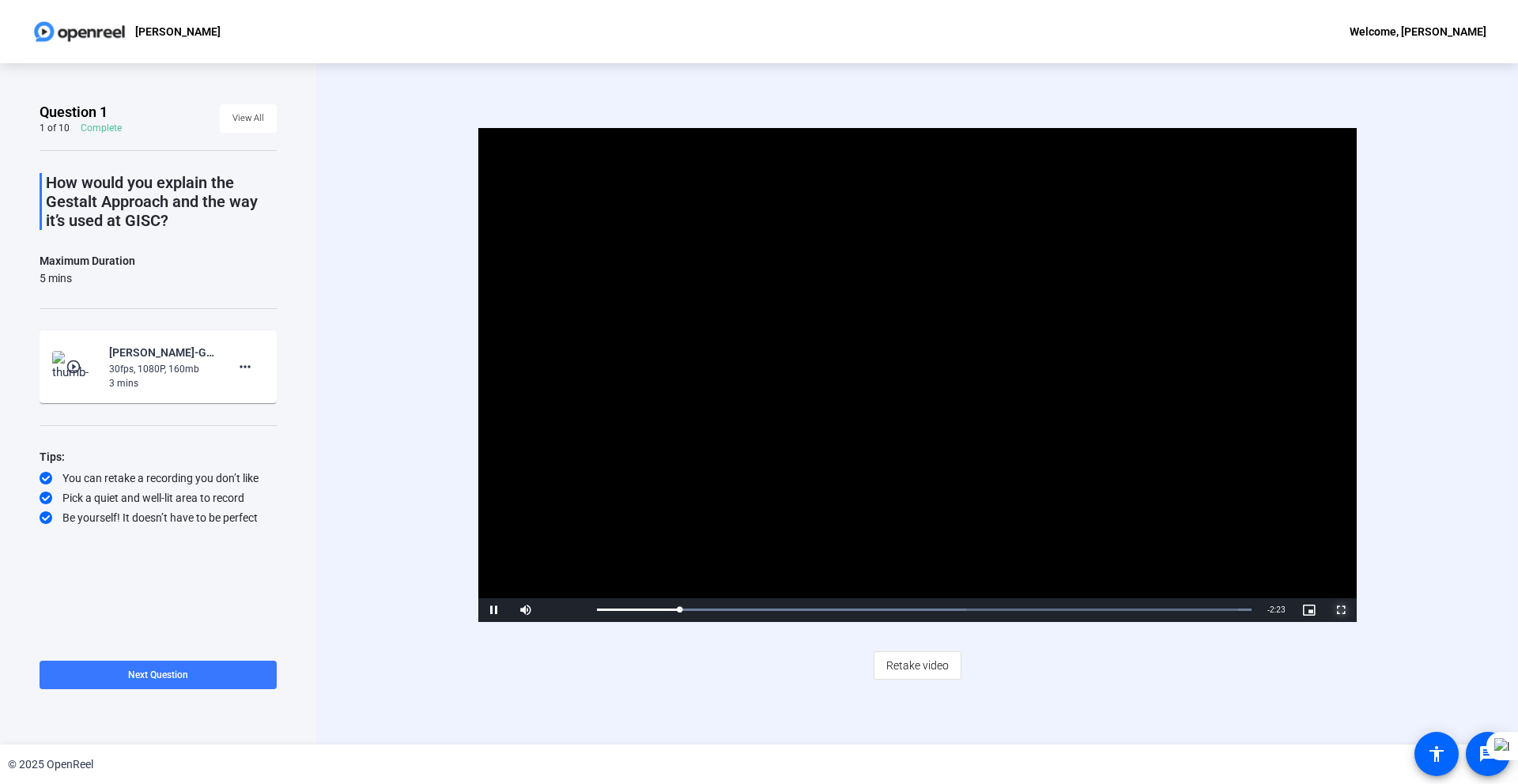
click at [1340, 611] on span "Video Player" at bounding box center [1341, 611] width 32 height 0
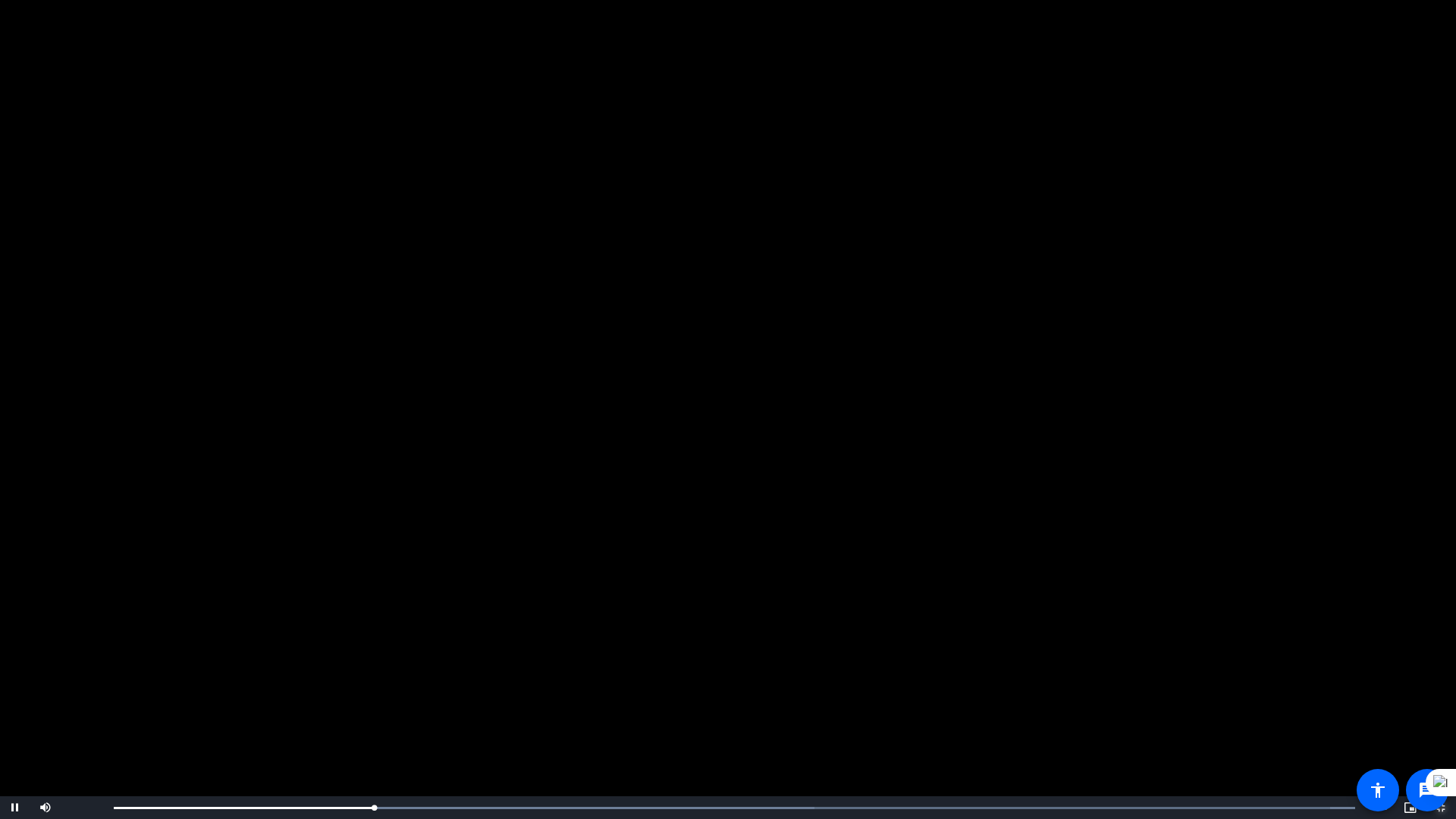
click at [1438, 752] on span "Video Player" at bounding box center [1441, 807] width 30 height 0
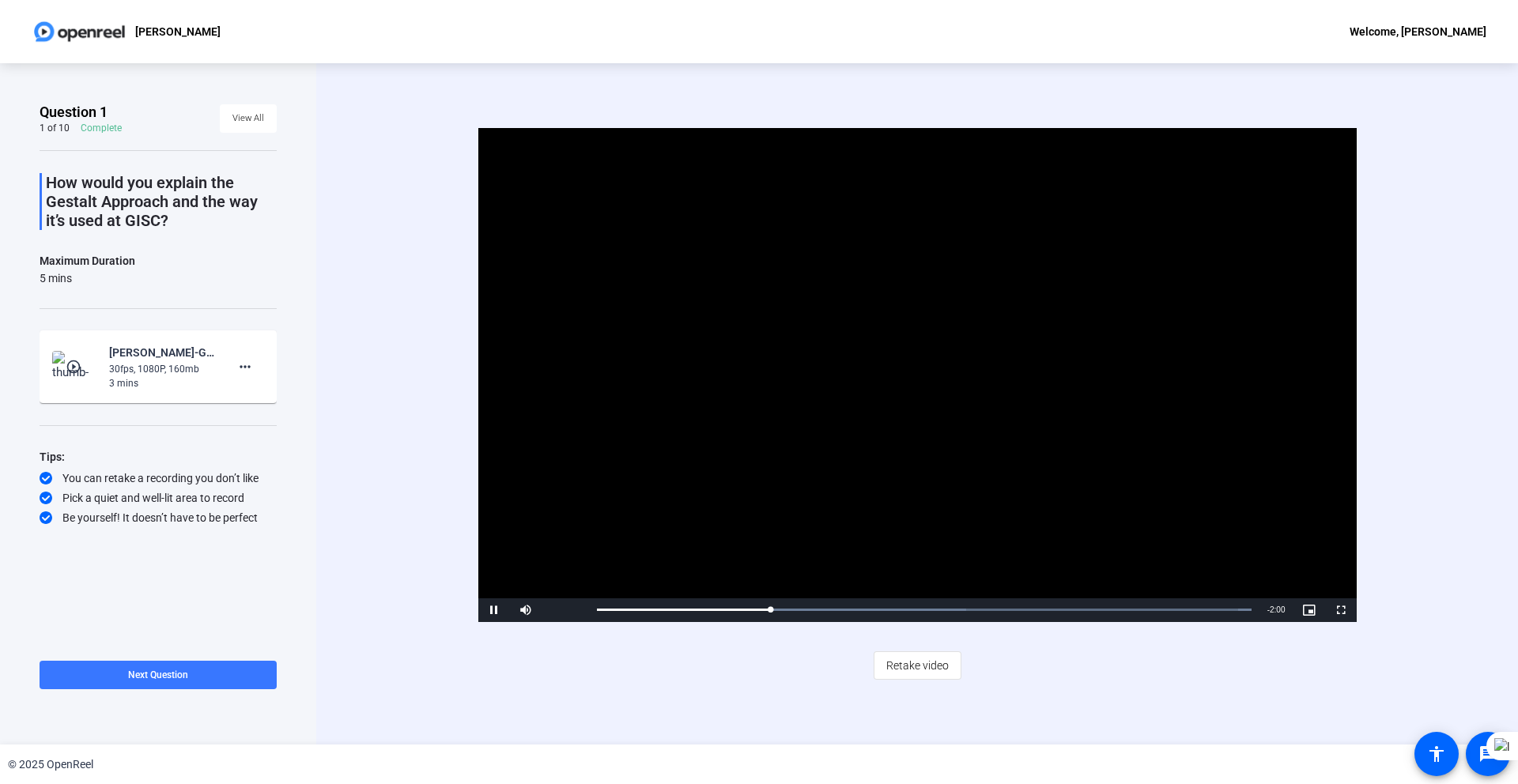
click at [1151, 684] on div "Video Player is loading. Play Video Pause Mute 0% Current Time 0:43 / Duration …" at bounding box center [917, 404] width 1202 height 682
click at [1254, 707] on div "Video Player is loading. Play Video Pause Mute 0% Current Time 0:43 / Duration …" at bounding box center [917, 404] width 1202 height 682
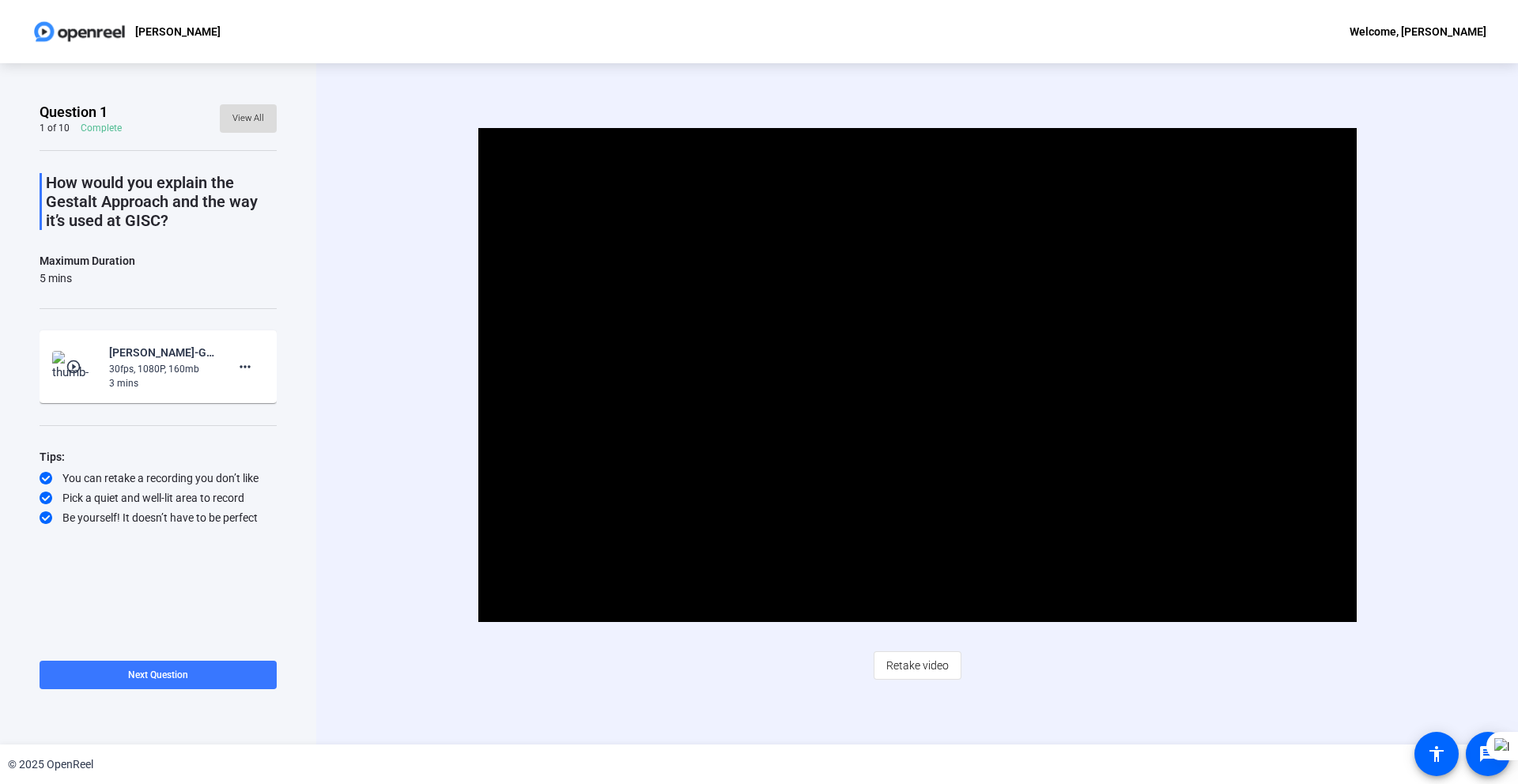
click at [241, 111] on span "View All" at bounding box center [249, 118] width 32 height 23
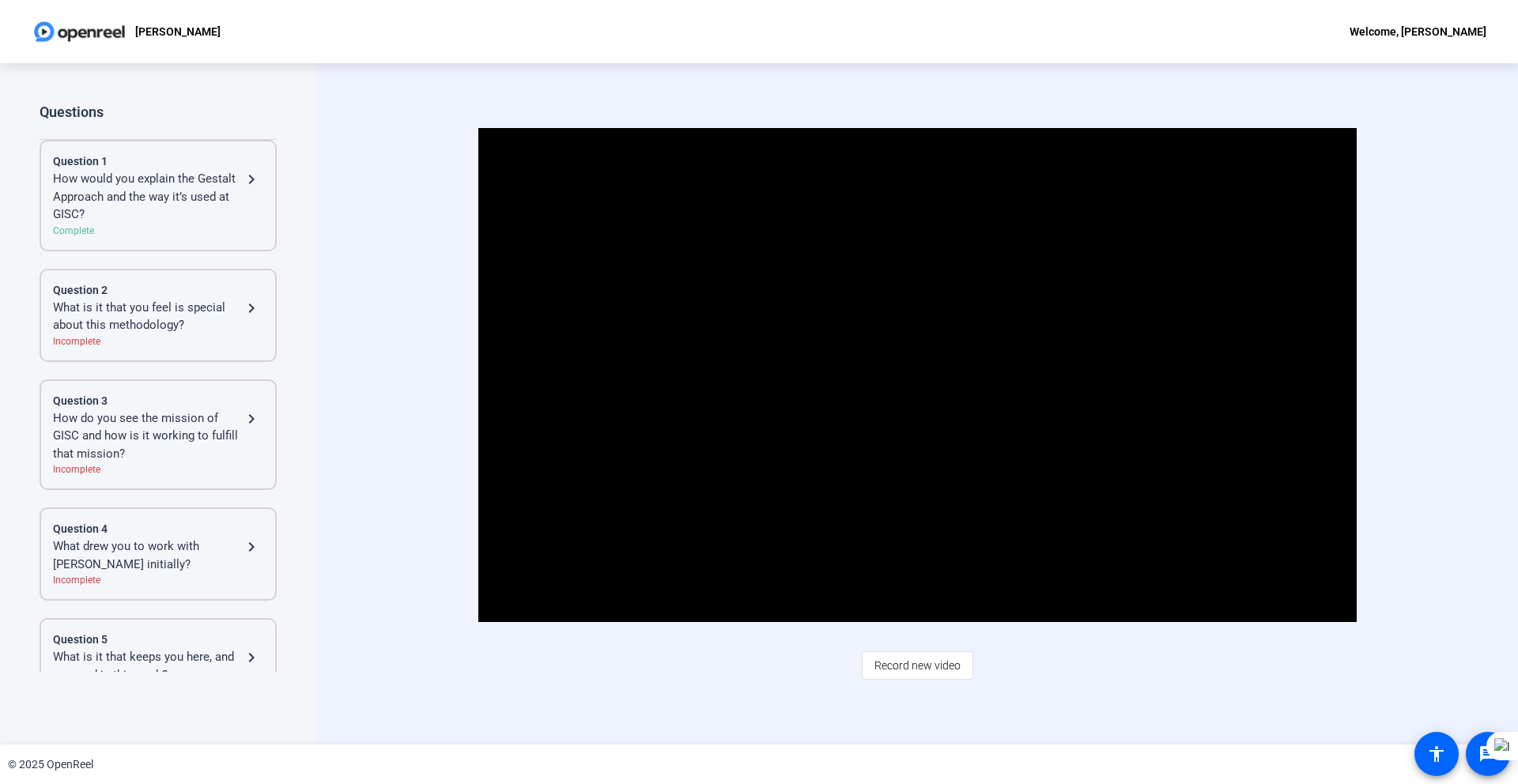
click at [1442, 29] on div "Welcome, [PERSON_NAME]" at bounding box center [1418, 32] width 137 height 19
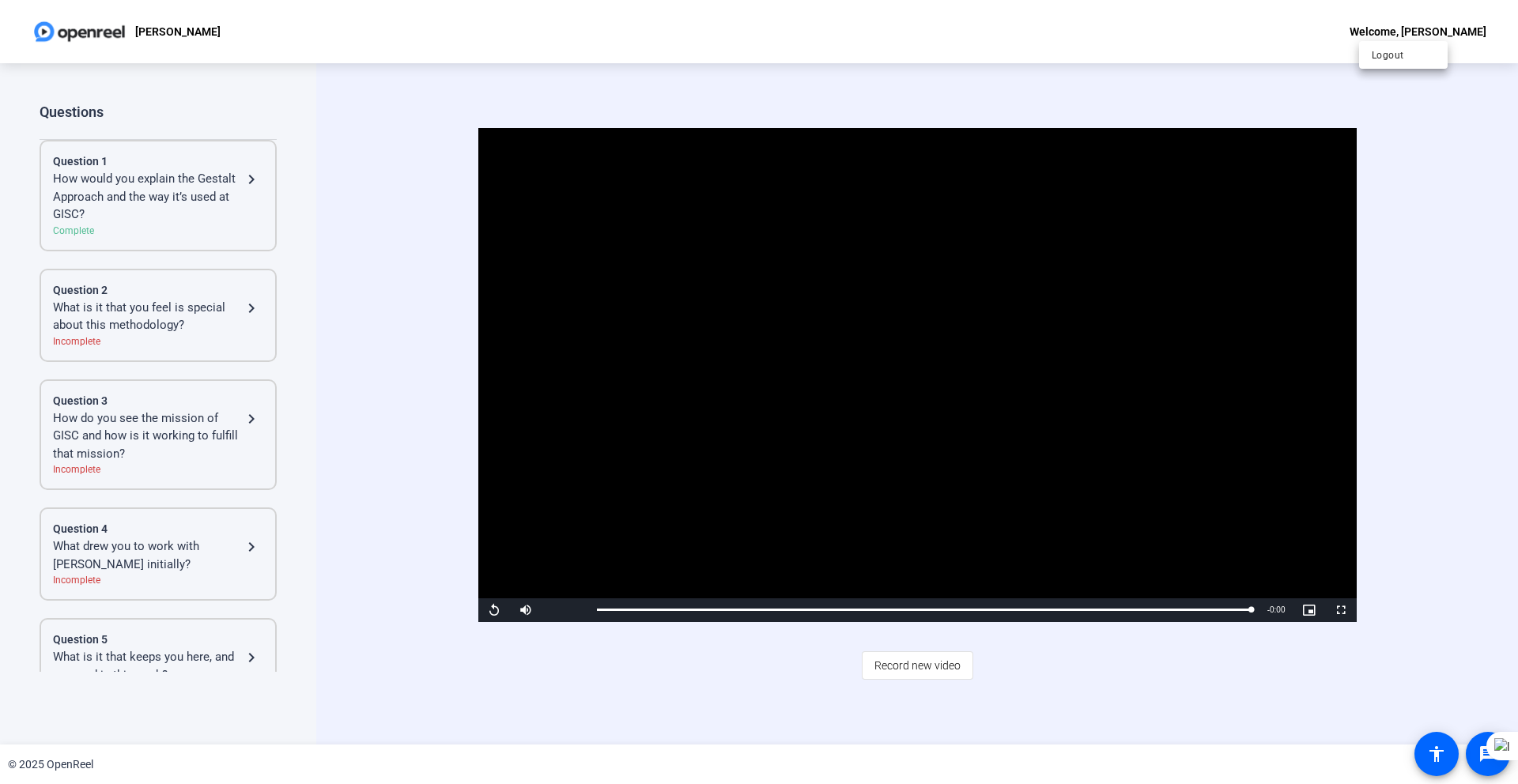
click at [913, 663] on div at bounding box center [759, 392] width 1518 height 784
click at [913, 663] on span "Record new video" at bounding box center [917, 666] width 87 height 30
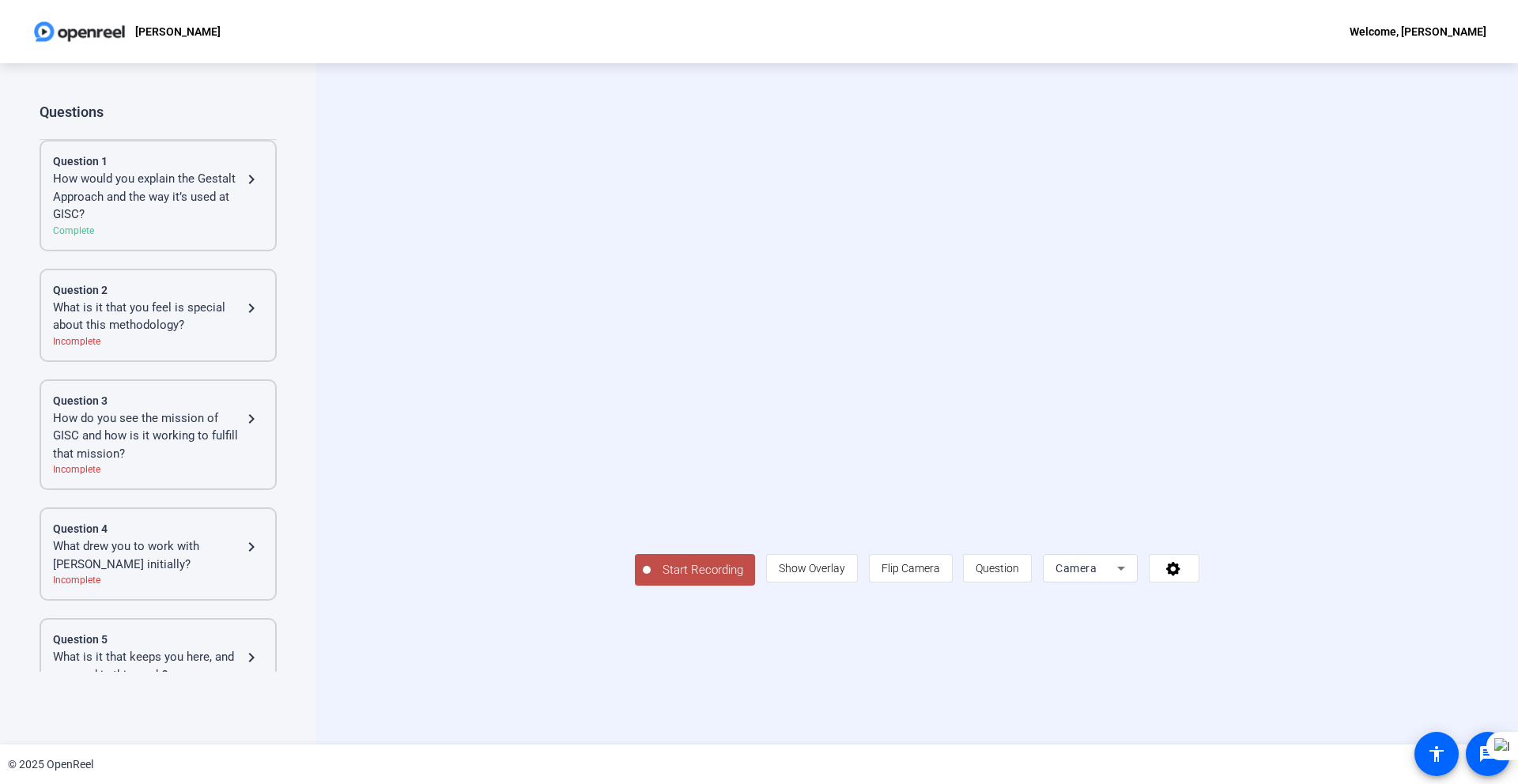
drag, startPoint x: 893, startPoint y: 560, endPoint x: 1261, endPoint y: 683, distance: 388.0
click at [1261, 695] on div "Start Recording person Show Overlay flip Flip Camera question_mark Question Cam…" at bounding box center [917, 404] width 1202 height 682
click at [1181, 576] on icon at bounding box center [1173, 569] width 14 height 14
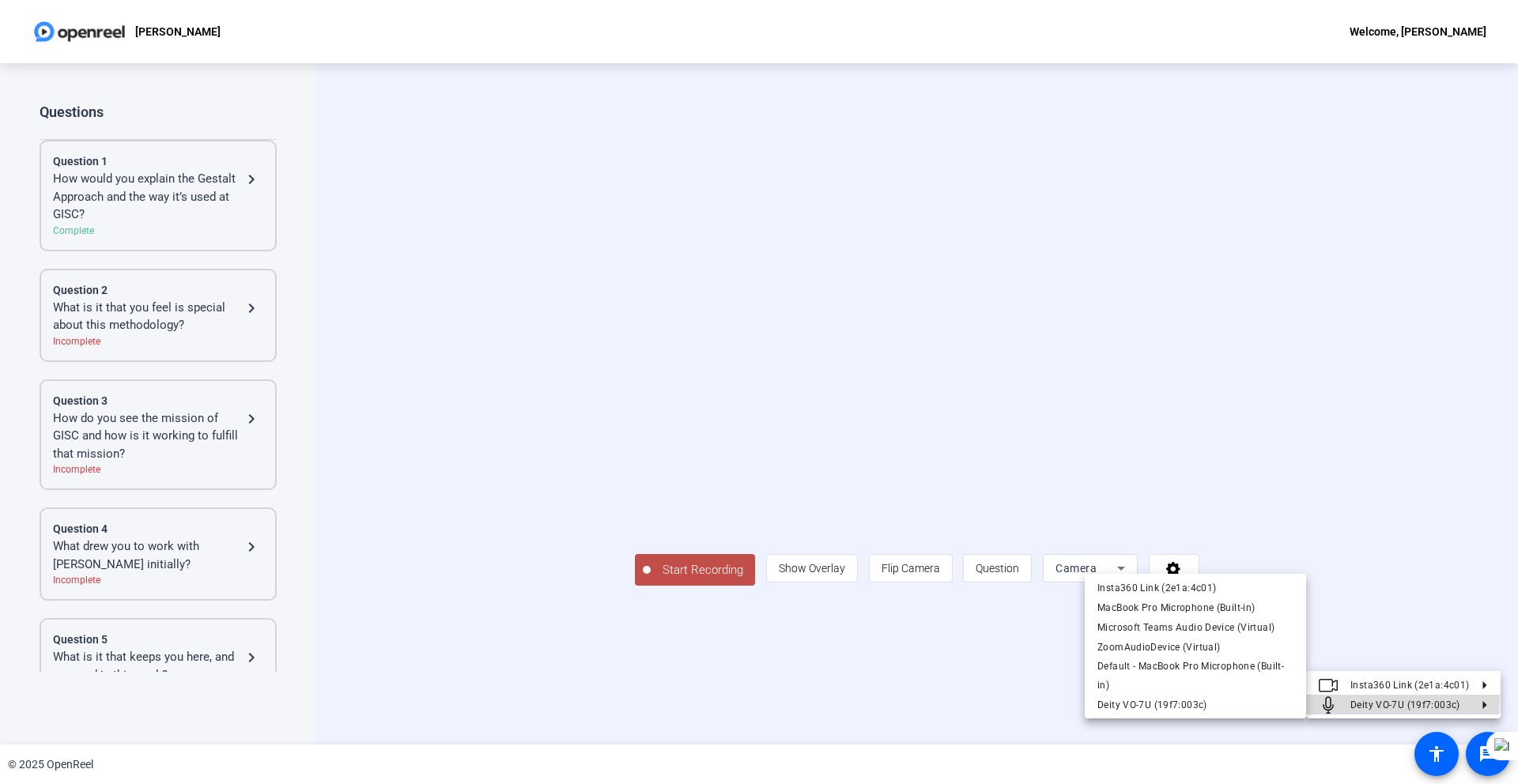
click at [1356, 700] on span "Deity VO-7U (19f7:003c)" at bounding box center [1405, 705] width 110 height 11
click at [1220, 593] on span "Insta360 Link (2e1a:4c01)" at bounding box center [1196, 588] width 197 height 19
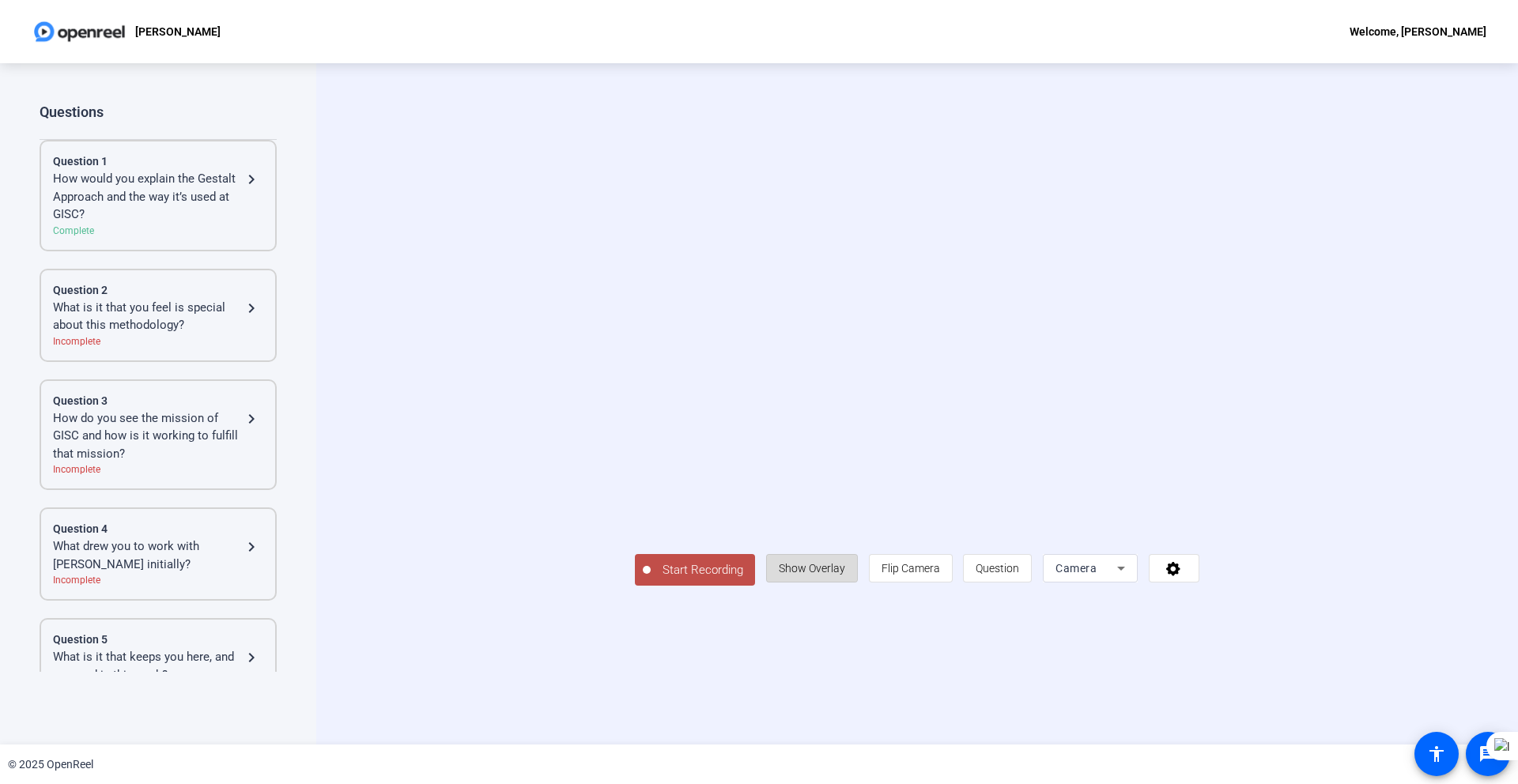
click at [846, 584] on span "Show Overlay" at bounding box center [811, 568] width 66 height 30
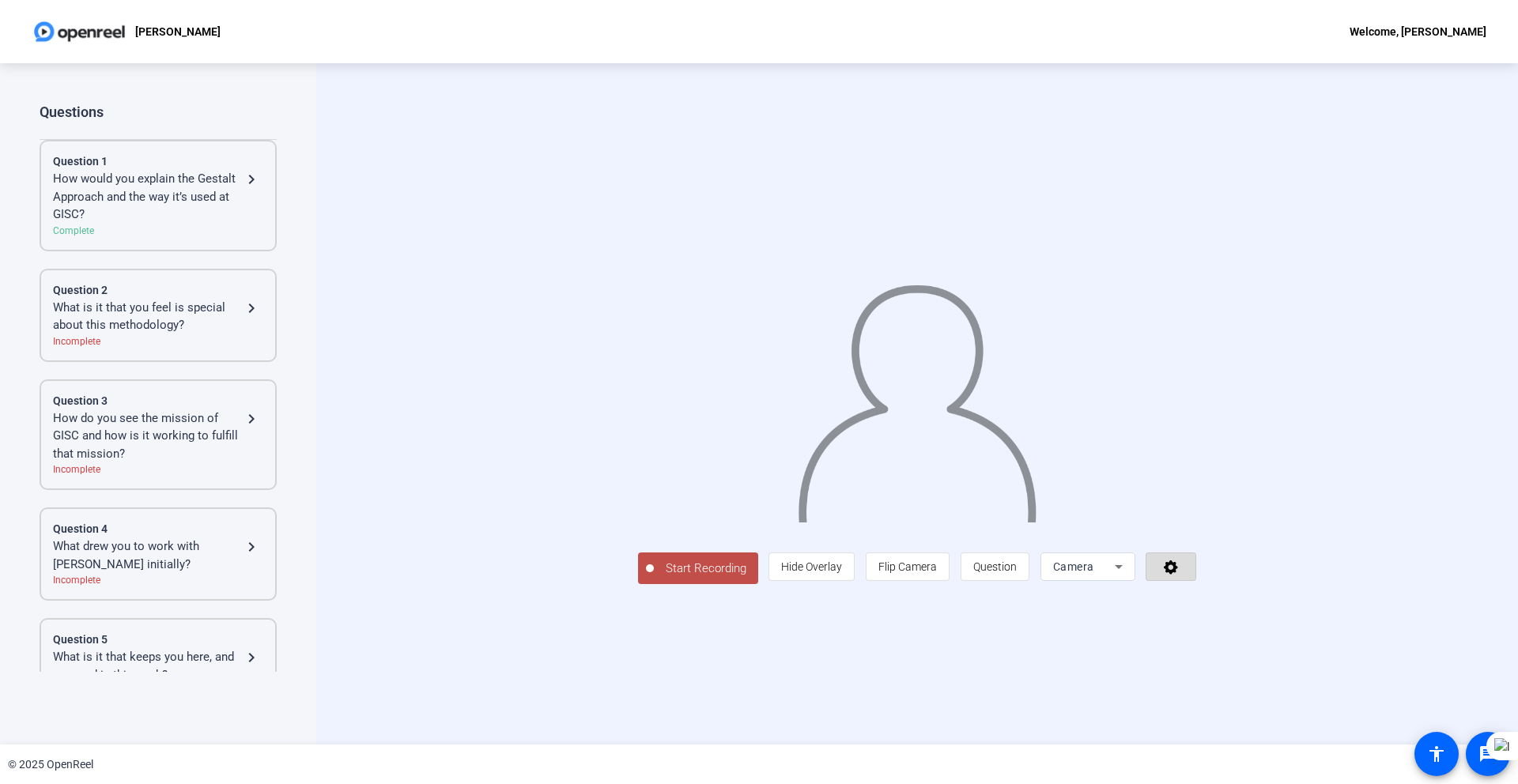
click at [1181, 574] on icon at bounding box center [1172, 566] width 19 height 16
click at [763, 669] on div at bounding box center [759, 392] width 1518 height 784
click at [654, 578] on span "Start Recording" at bounding box center [706, 569] width 104 height 19
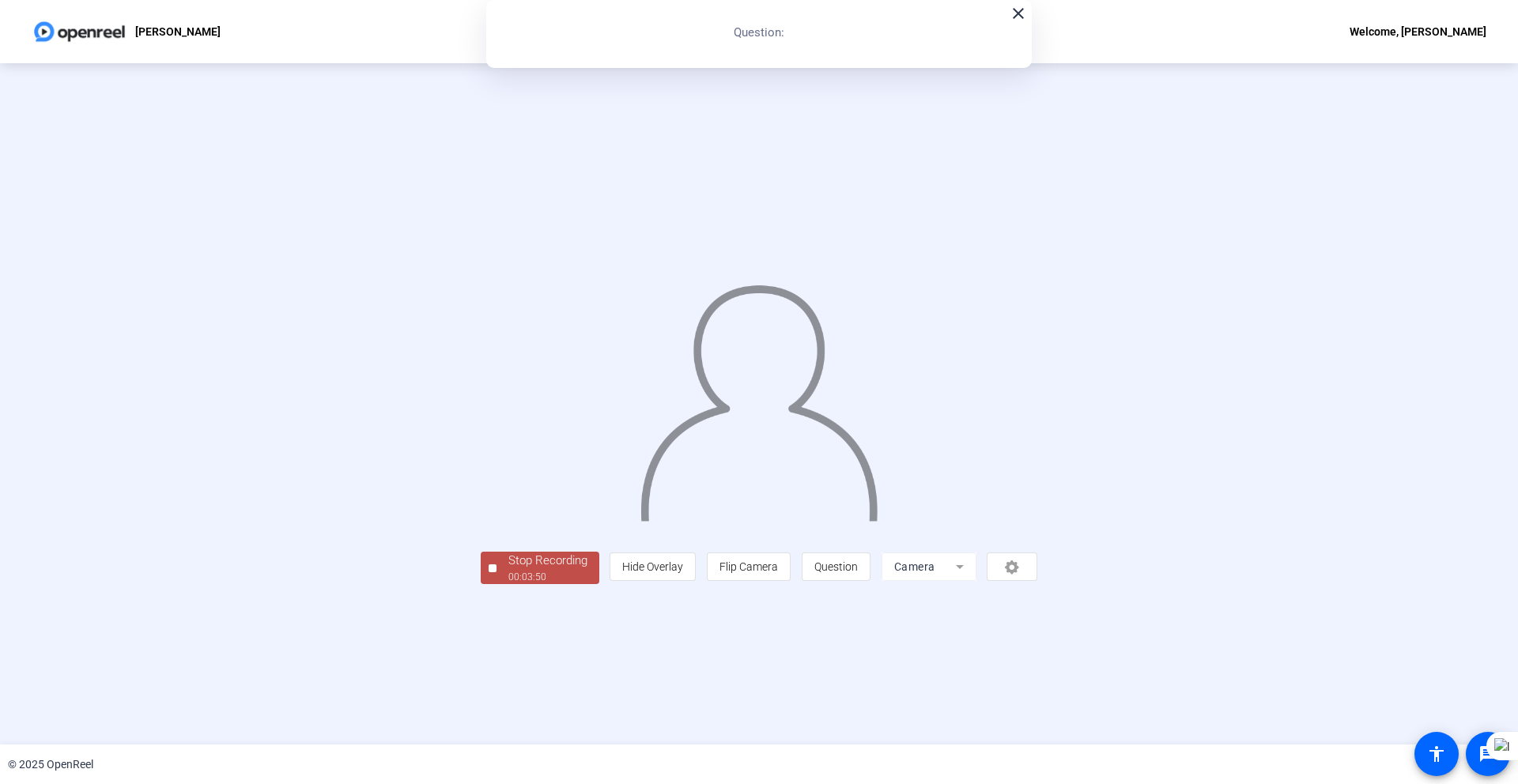
click at [508, 585] on div "00:03:50" at bounding box center [548, 576] width 79 height 14
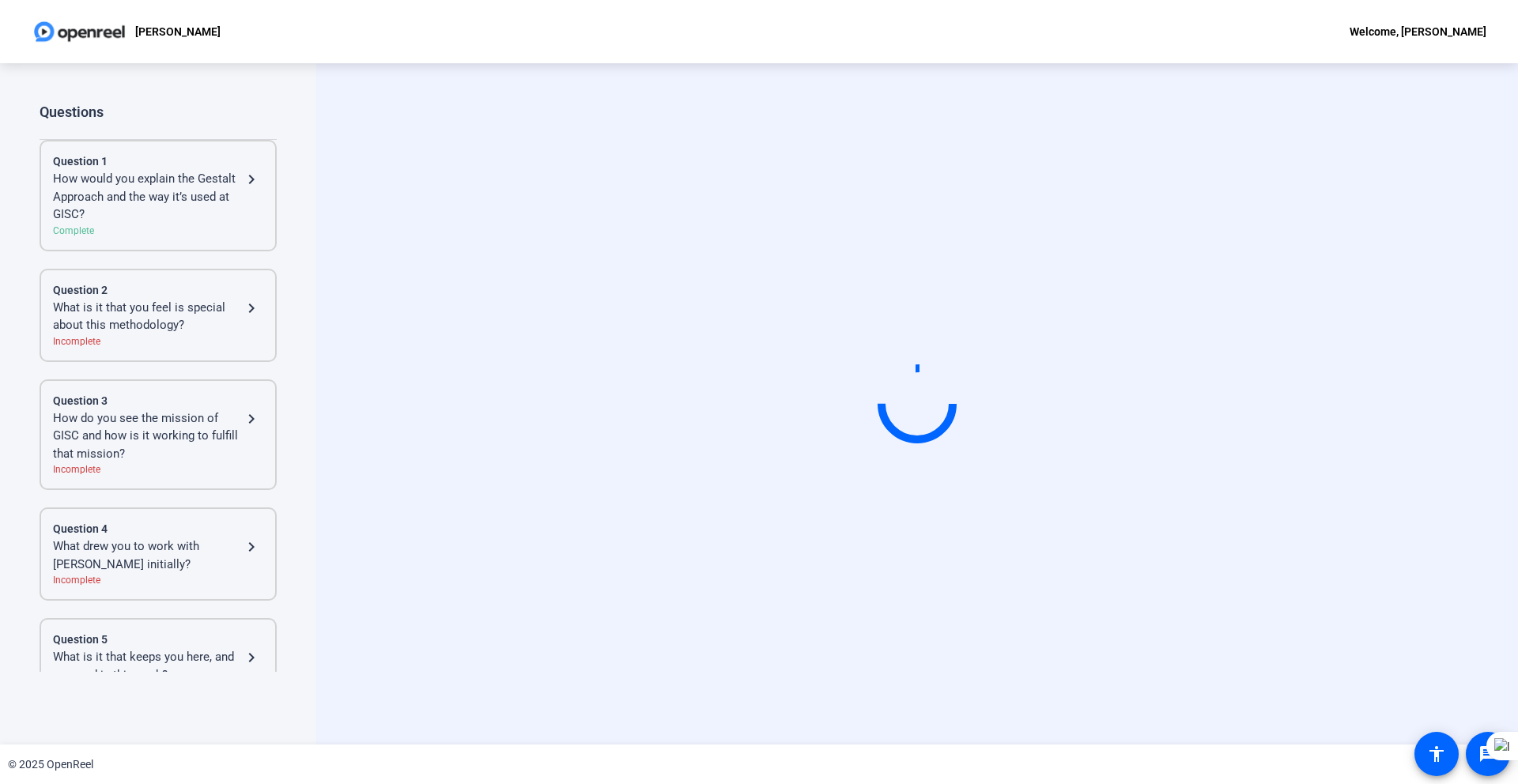
click at [459, 92] on div "Start Recording" at bounding box center [917, 404] width 1202 height 682
click at [717, 35] on div "[PERSON_NAME] Welcome, [PERSON_NAME]" at bounding box center [759, 32] width 1518 height 63
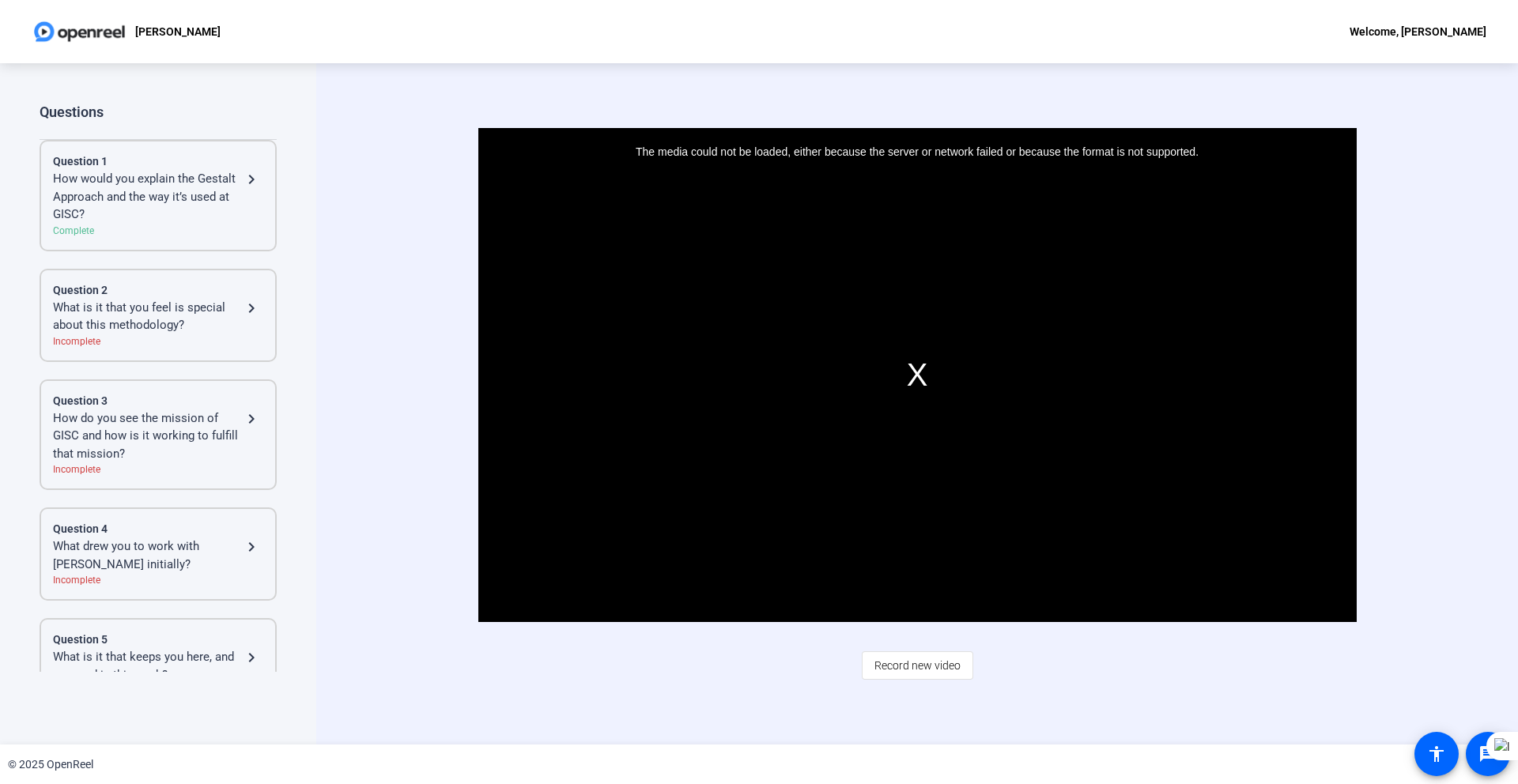
click at [920, 370] on div "The media could not be loaded, either because the server or network failed or b…" at bounding box center [917, 375] width 878 height 494
click at [396, 322] on div "Video Player is loading. Play Video Play Mute Current Time 0:00 / Duration -:- …" at bounding box center [917, 404] width 1202 height 682
